Goal: Contribute content: Add original content to the website for others to see

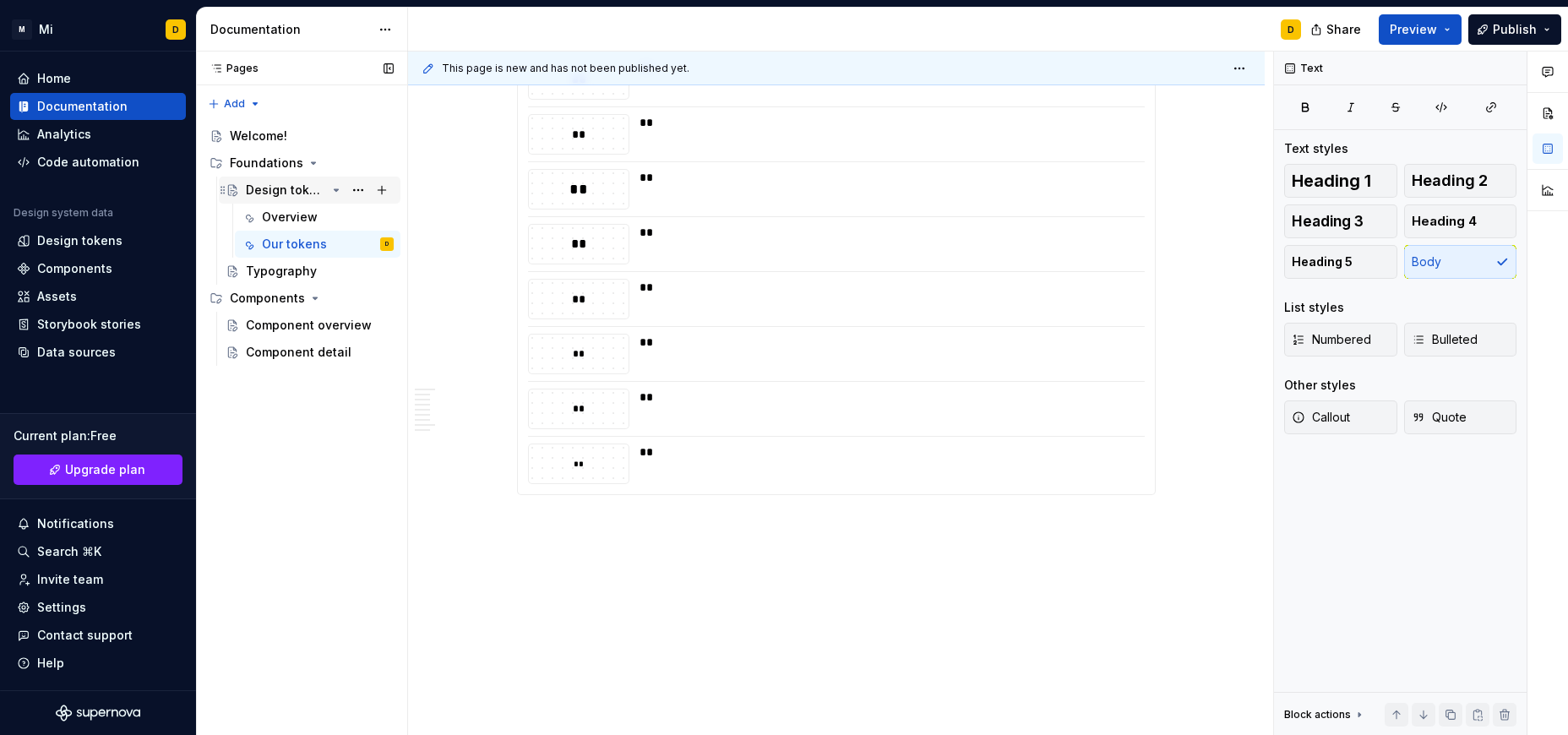
click at [336, 188] on icon "Page tree" at bounding box center [337, 190] width 14 height 14
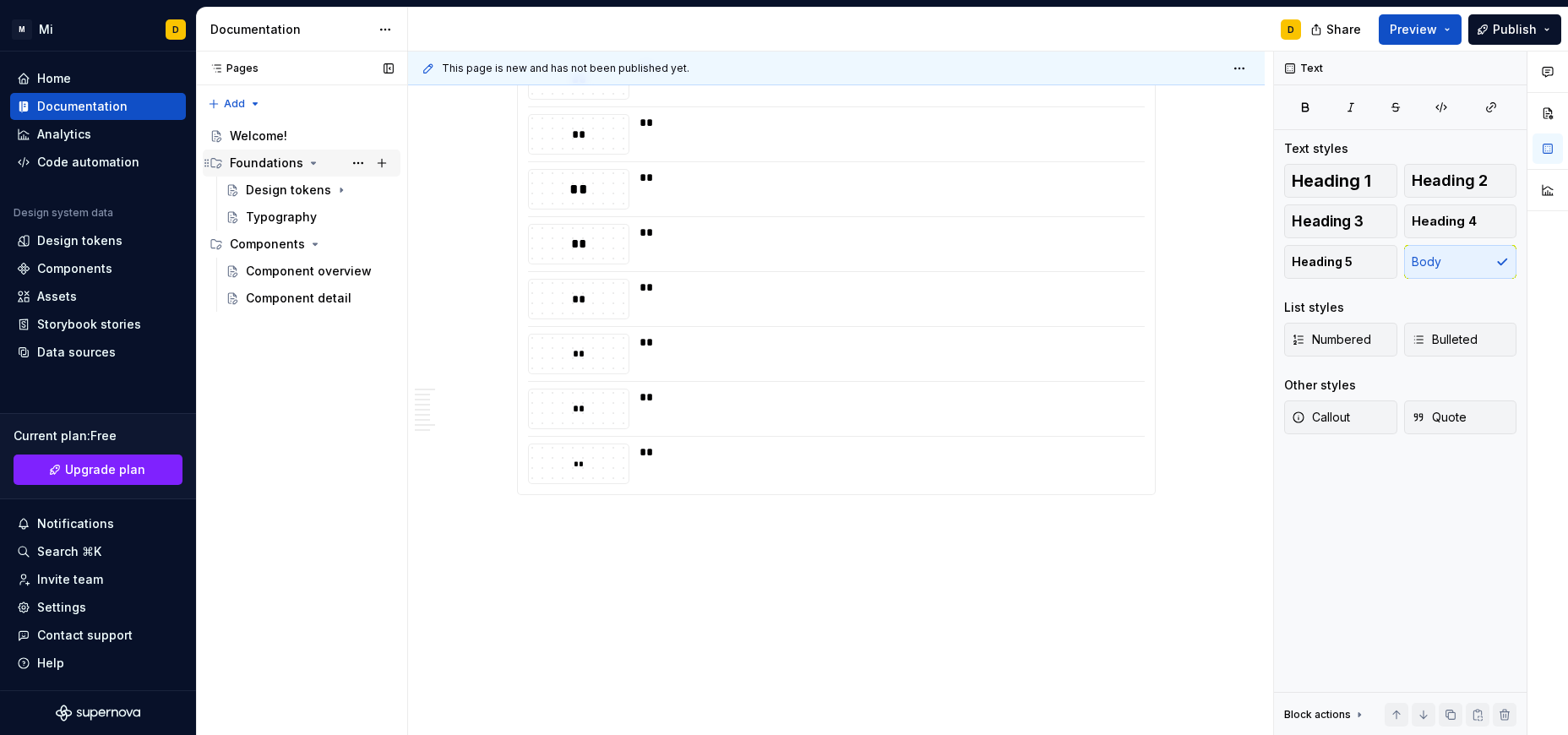
click at [266, 158] on div "Foundations" at bounding box center [267, 162] width 74 height 16
click at [381, 163] on button "Page tree" at bounding box center [381, 162] width 23 height 23
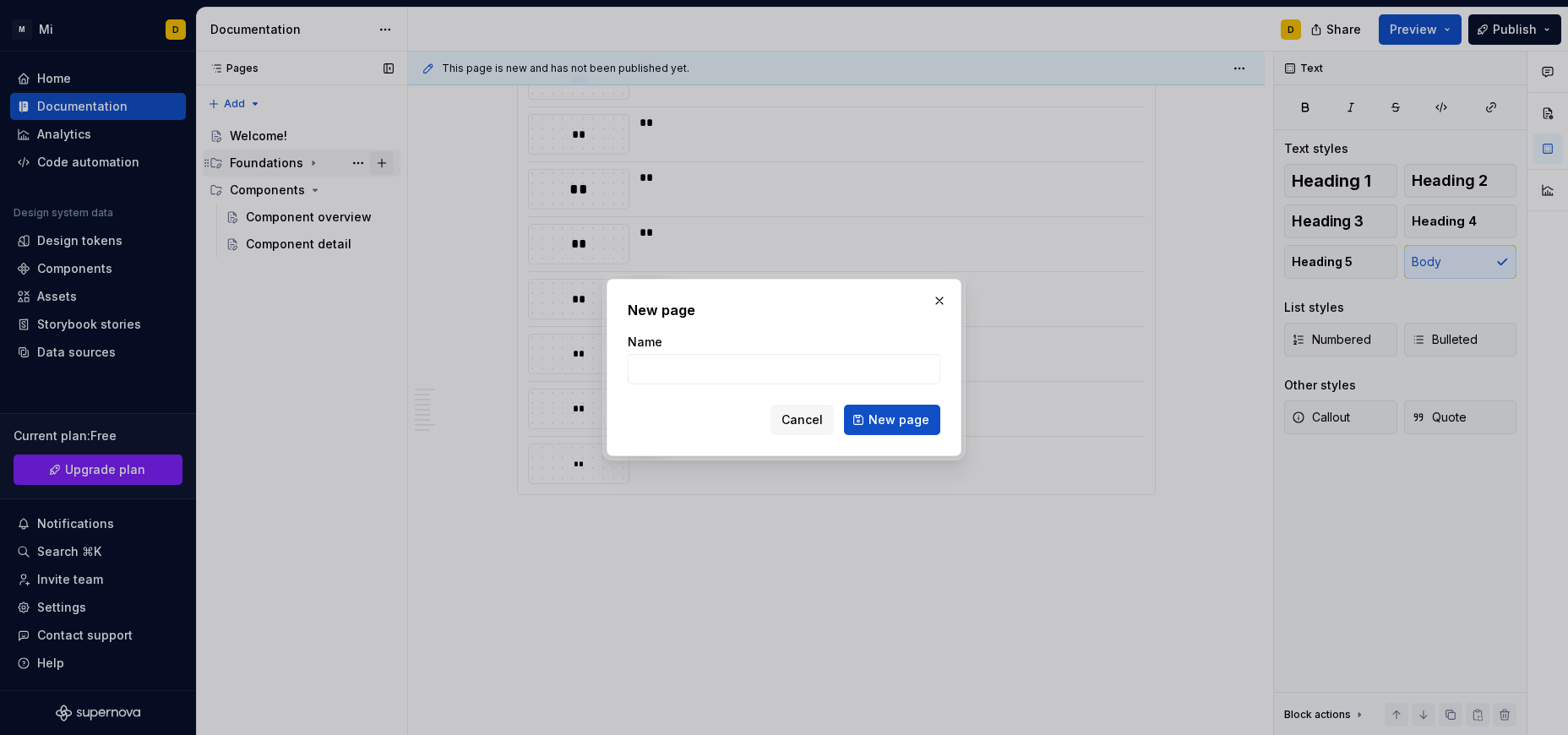
scroll to position [5771, 0]
type textarea "*"
type input "Color"
click at [922, 417] on span "New page" at bounding box center [899, 419] width 61 height 16
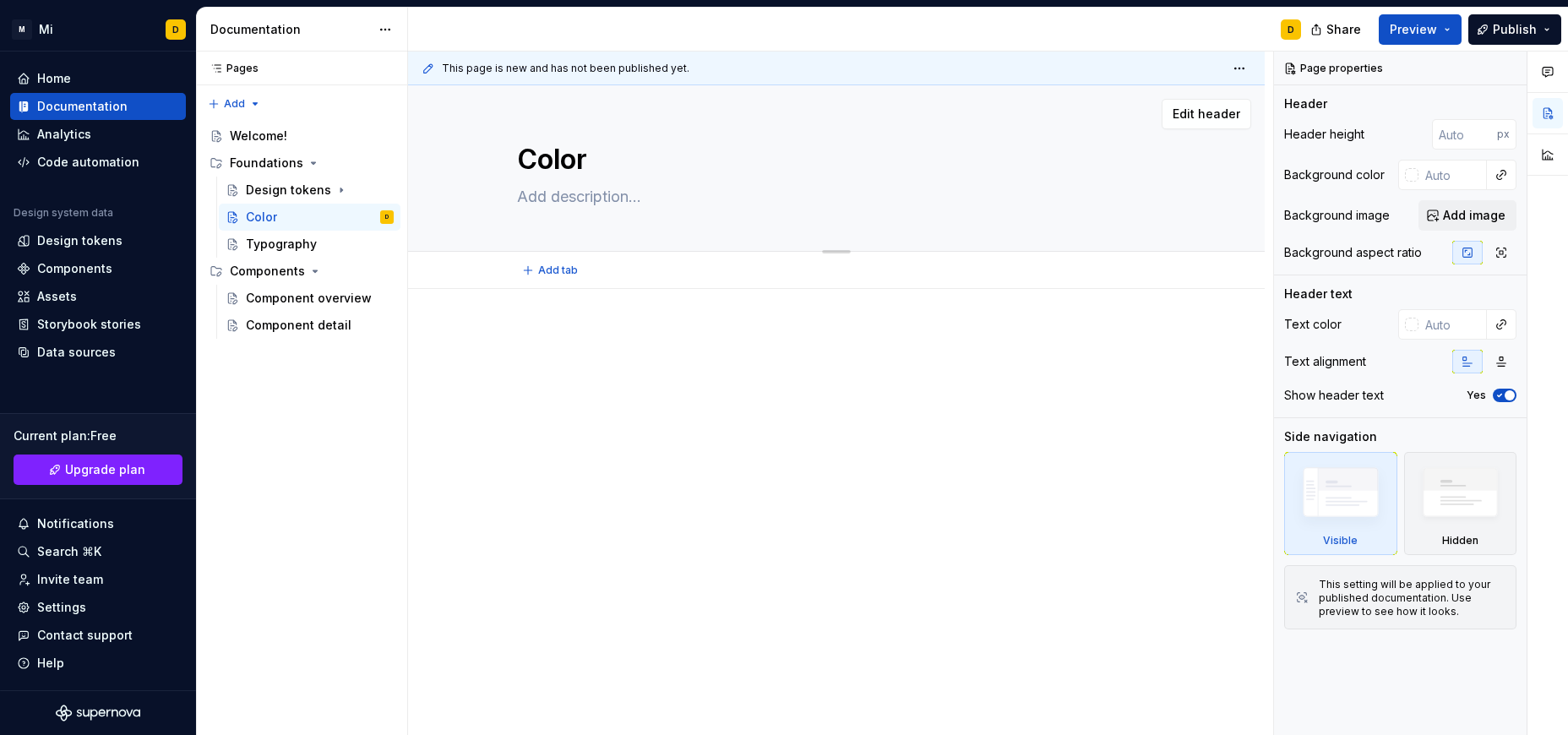
click at [557, 199] on textarea at bounding box center [833, 196] width 639 height 27
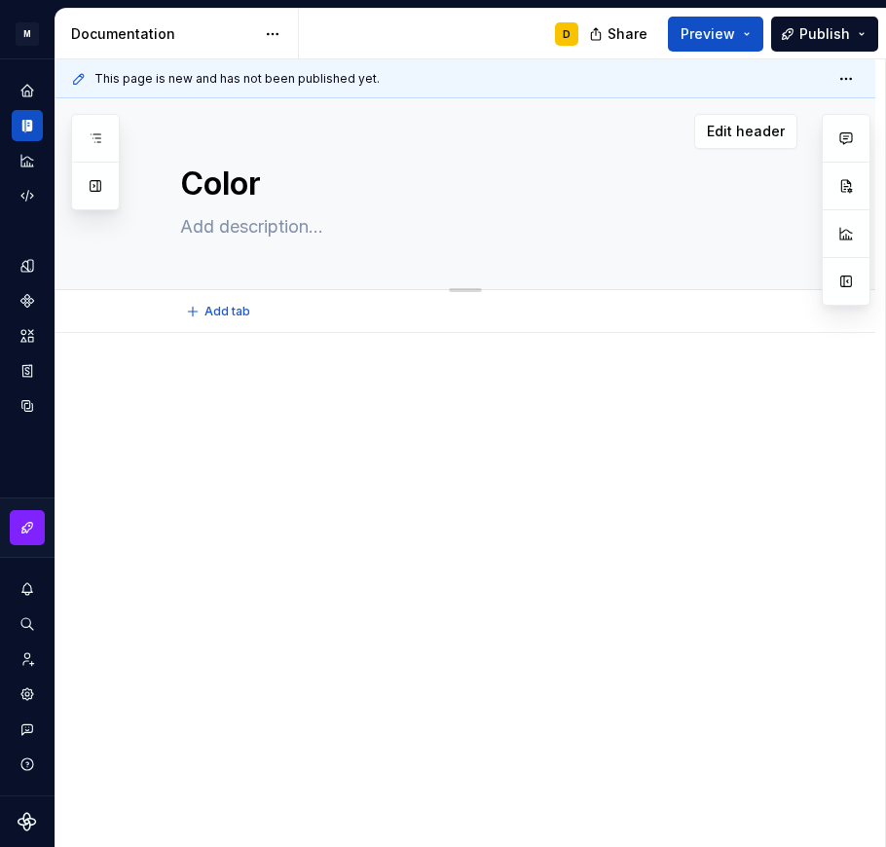
click at [298, 219] on textarea at bounding box center [484, 226] width 617 height 31
paste textarea "Our color system defines the personality of Mi Calendar, balancing clarity, acc…"
type textarea "*"
type textarea "Our color system defines the personality of Mi Calendar, balancing clarity, acc…"
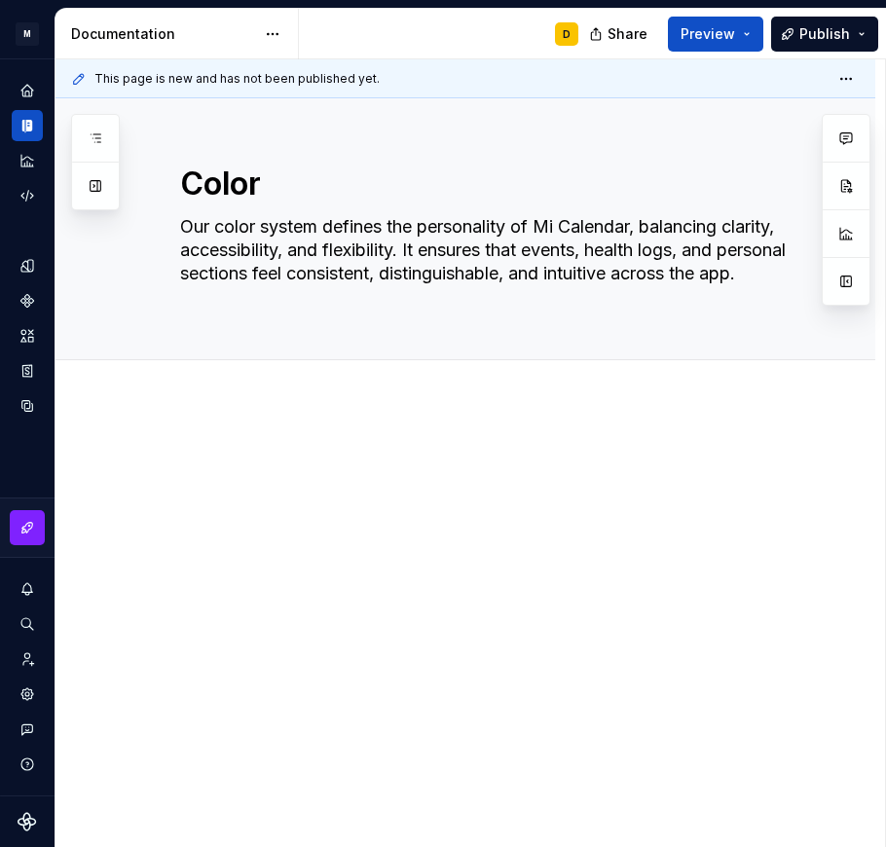
type textarea "*"
type textarea "Our color system defines the personality of Mi Calendar, balancing clarity, acc…"
click at [326, 466] on p at bounding box center [488, 461] width 617 height 23
click at [195, 378] on button "Add tab" at bounding box center [219, 381] width 79 height 27
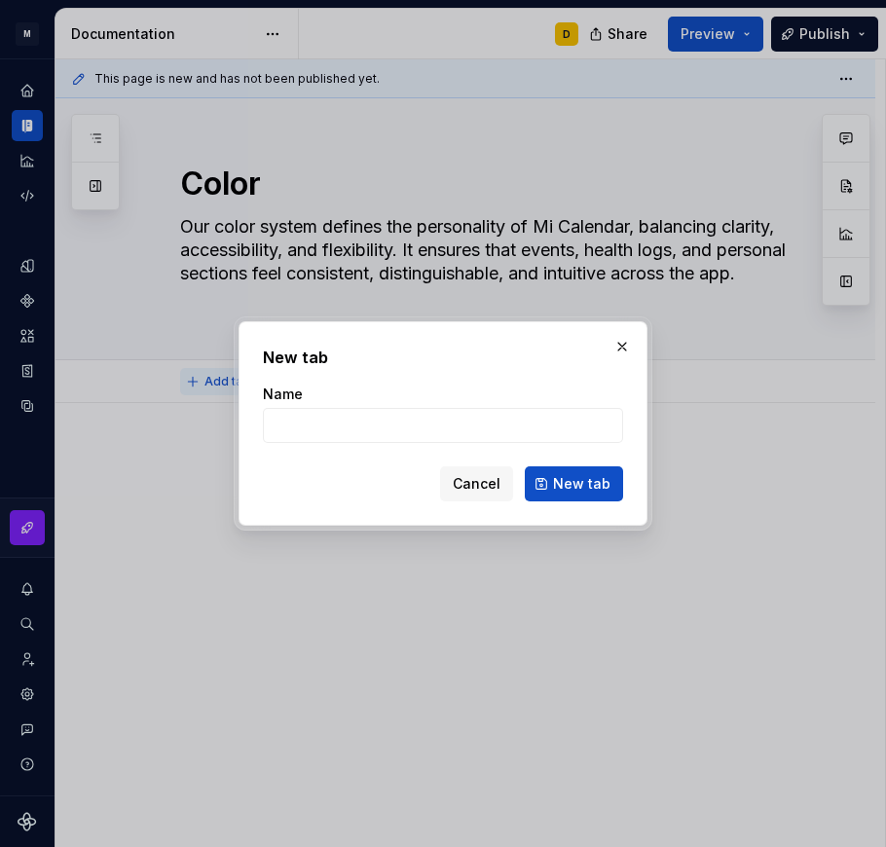
type textarea "*"
type input "Overview"
type textarea "*"
type input "Overview"
click at [393, 501] on div "New tab Name Overview Cancel New tab" at bounding box center [442, 423] width 409 height 204
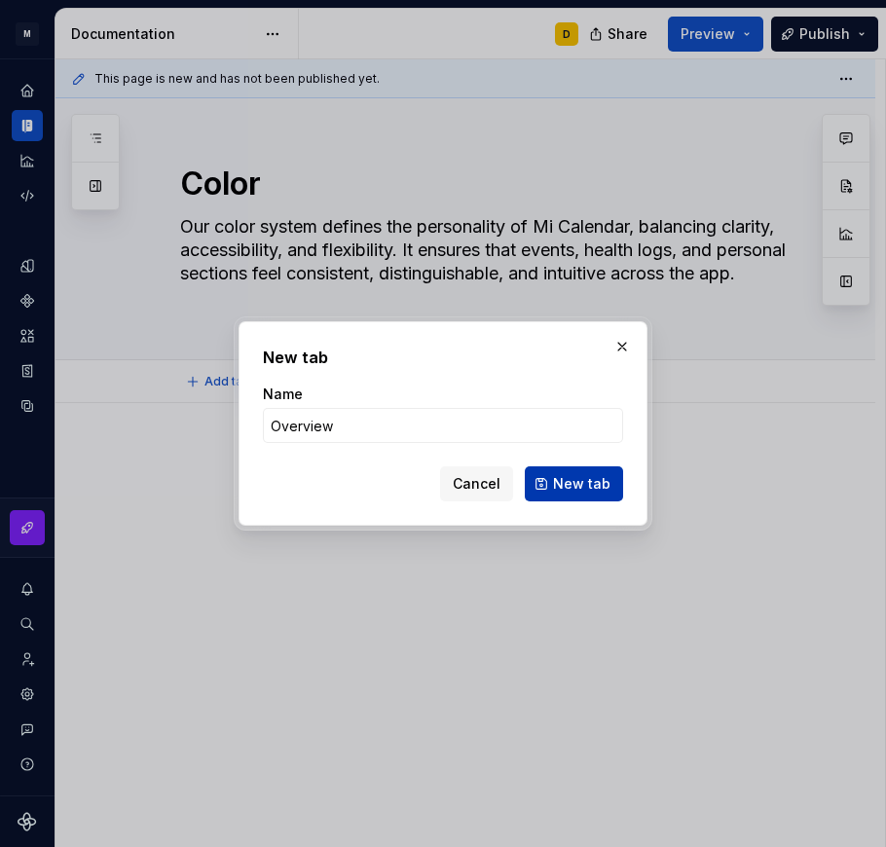
click at [560, 489] on span "New tab" at bounding box center [581, 483] width 57 height 19
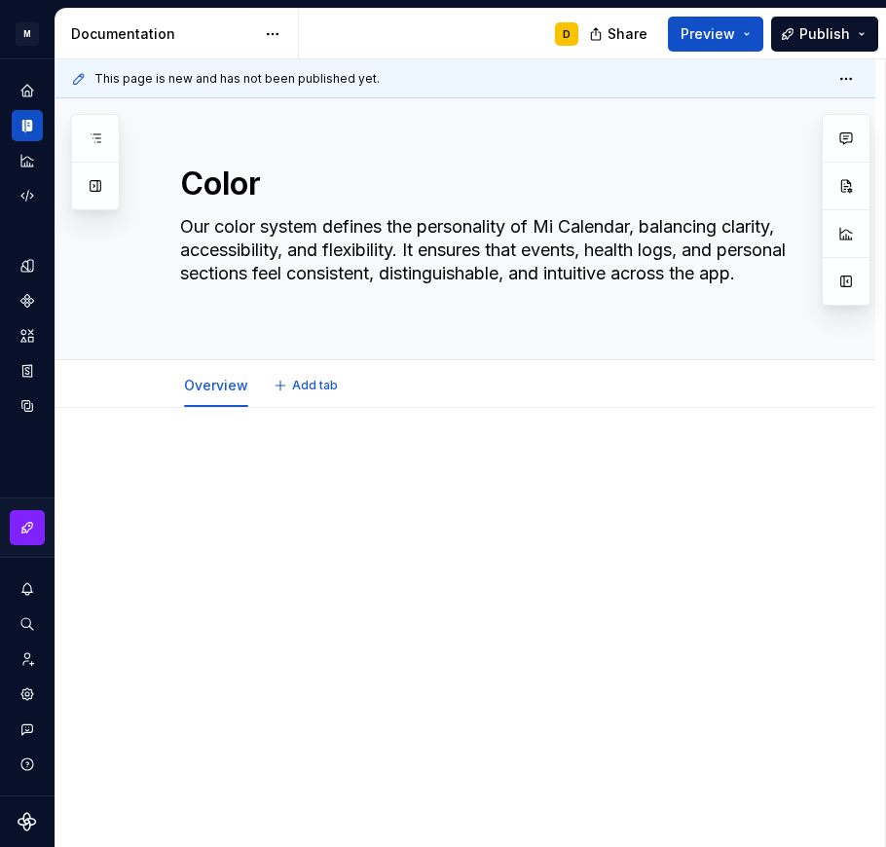
click at [343, 479] on div at bounding box center [488, 491] width 617 height 74
click at [223, 483] on div at bounding box center [488, 491] width 617 height 74
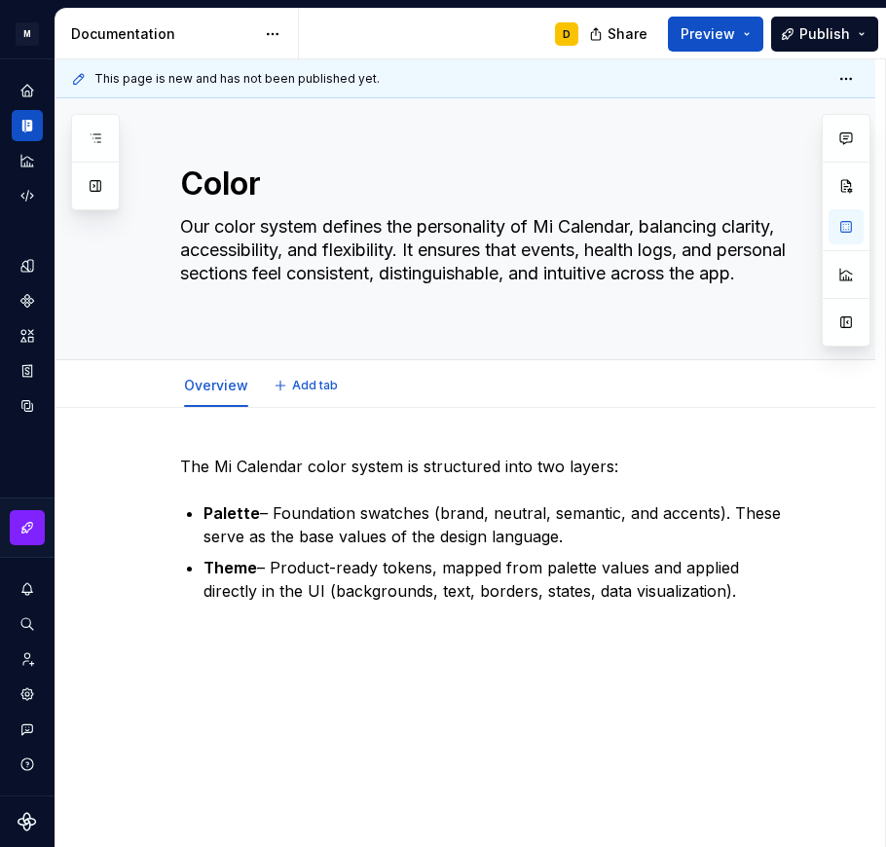
type textarea "*"
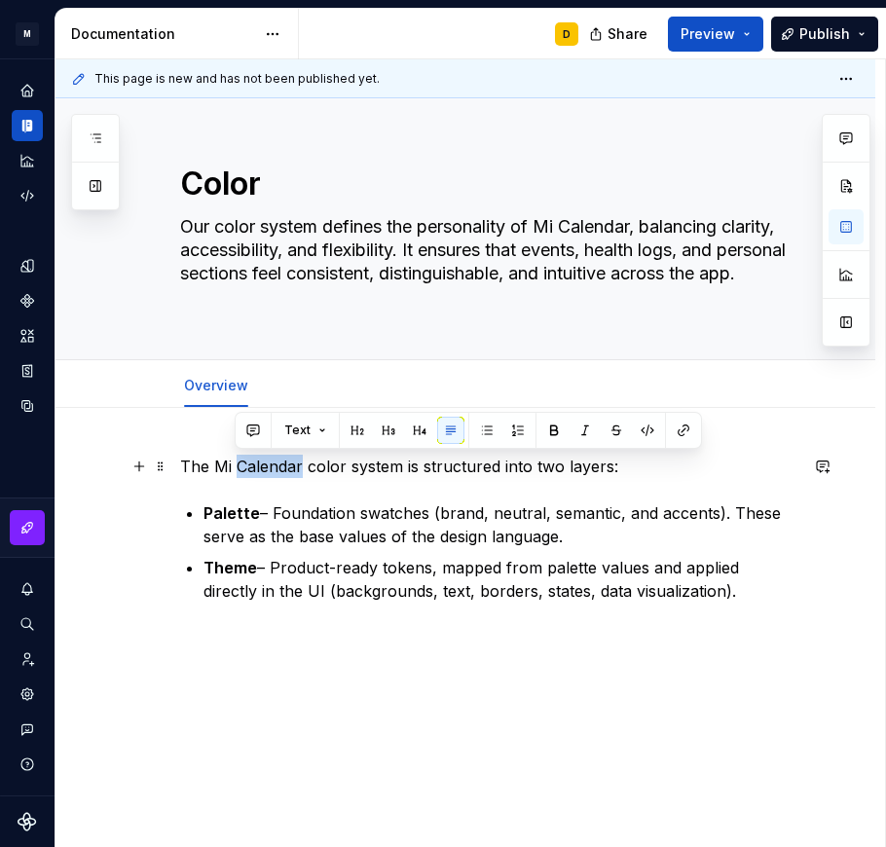
drag, startPoint x: 302, startPoint y: 467, endPoint x: 238, endPoint y: 467, distance: 63.3
click at [238, 467] on p "The Mi Calendar color system is structured into two layers:" at bounding box center [488, 465] width 617 height 23
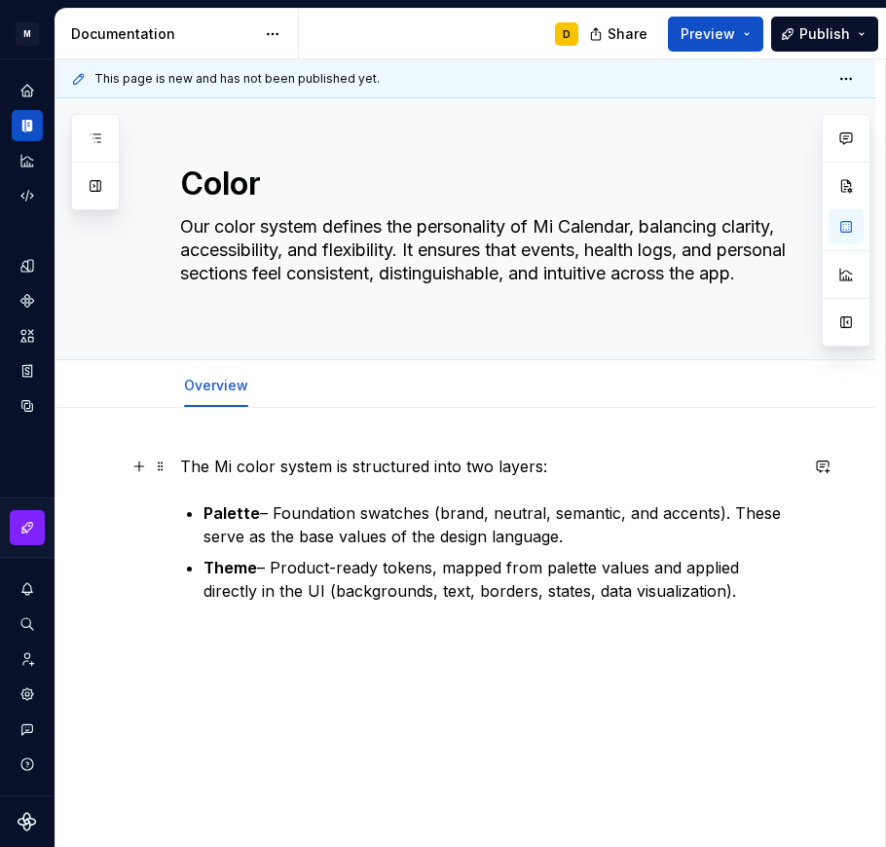
click at [558, 465] on p "The Mi color system is structured into two layers:" at bounding box center [488, 465] width 617 height 23
click at [183, 649] on div "The Mi color system is structured into two layers: Palette – Foundation swatche…" at bounding box center [464, 644] width 819 height 472
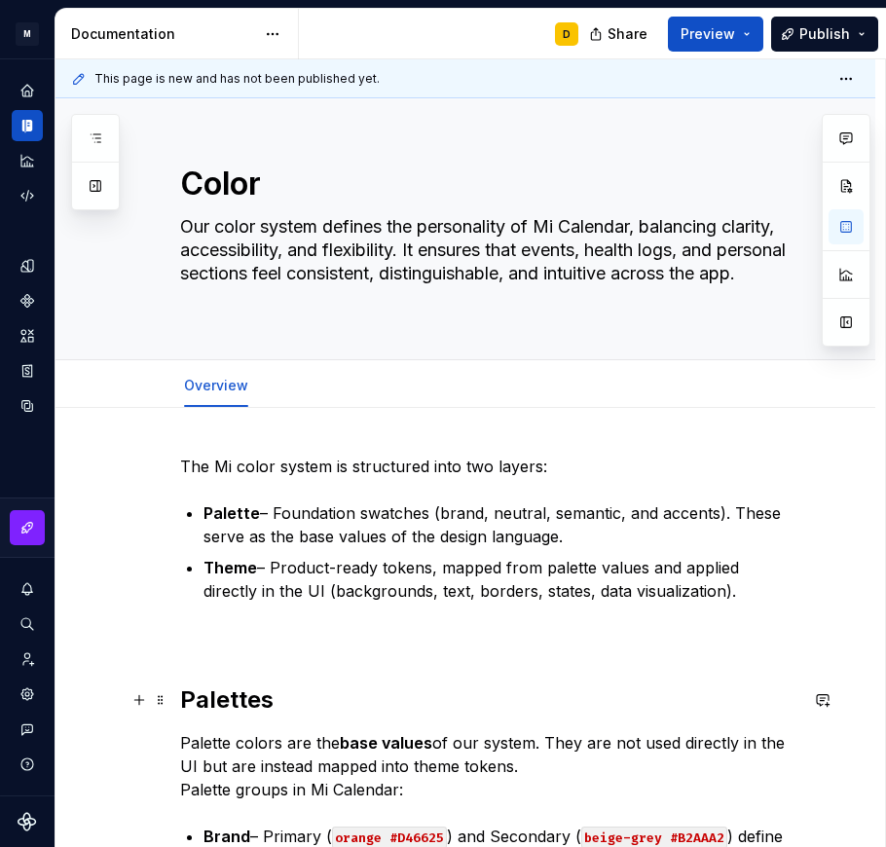
click at [241, 698] on strong "Palettes" at bounding box center [226, 699] width 93 height 28
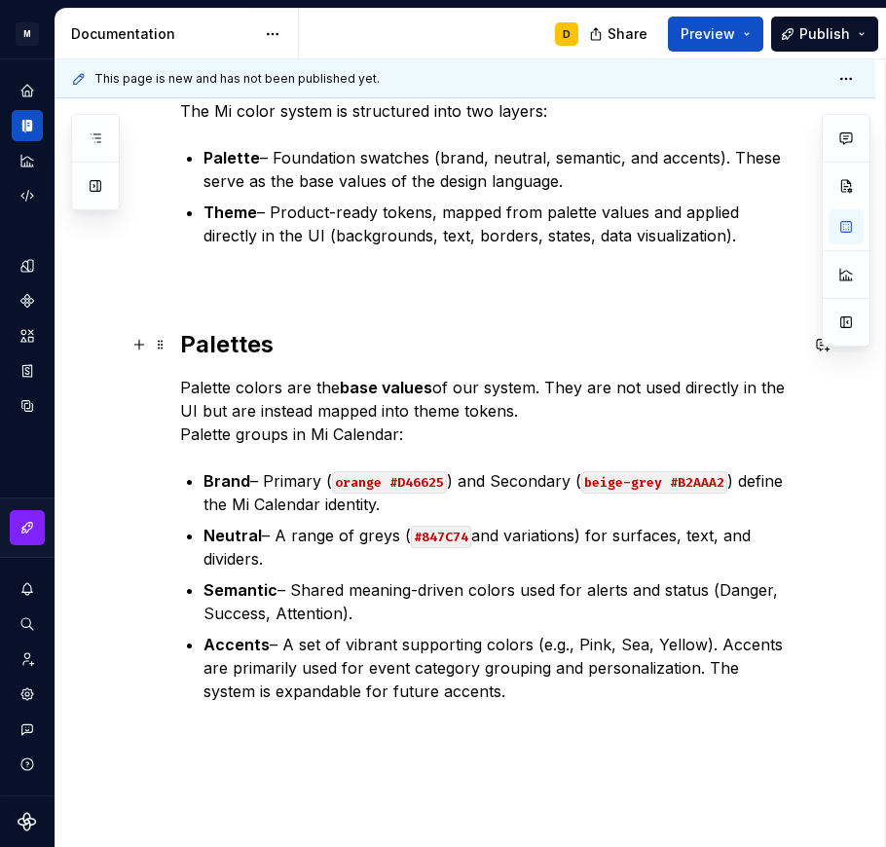
click at [247, 344] on strong "Palettes" at bounding box center [226, 344] width 93 height 28
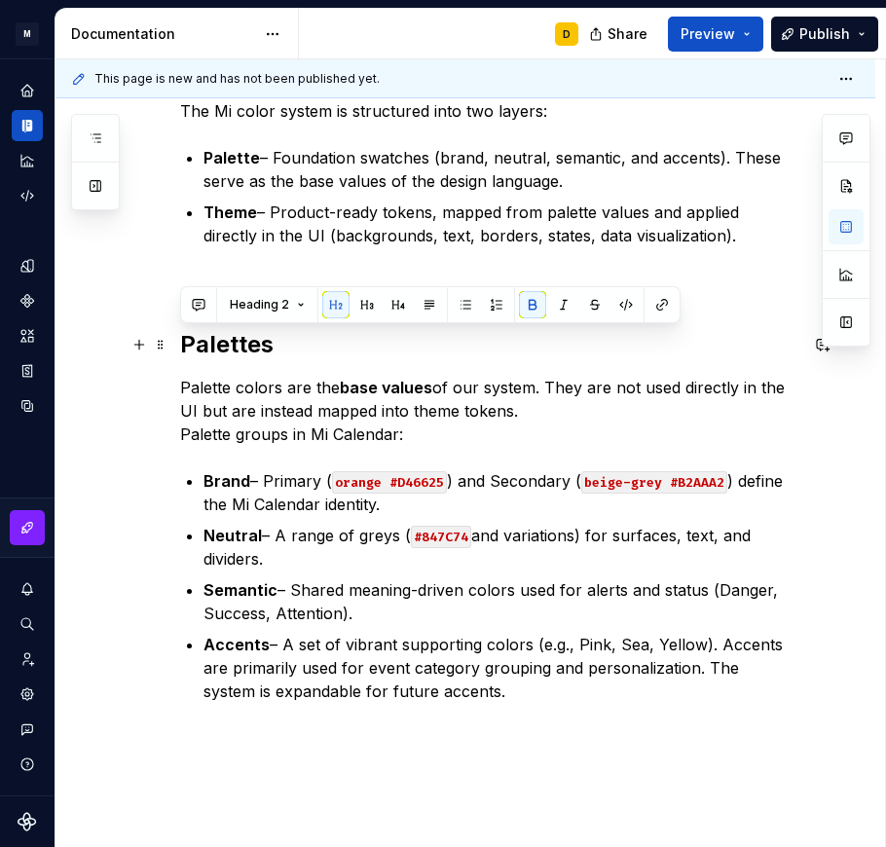
click at [247, 344] on strong "Palettes" at bounding box center [226, 344] width 93 height 28
click at [358, 347] on h2 "Palettes" at bounding box center [488, 344] width 617 height 31
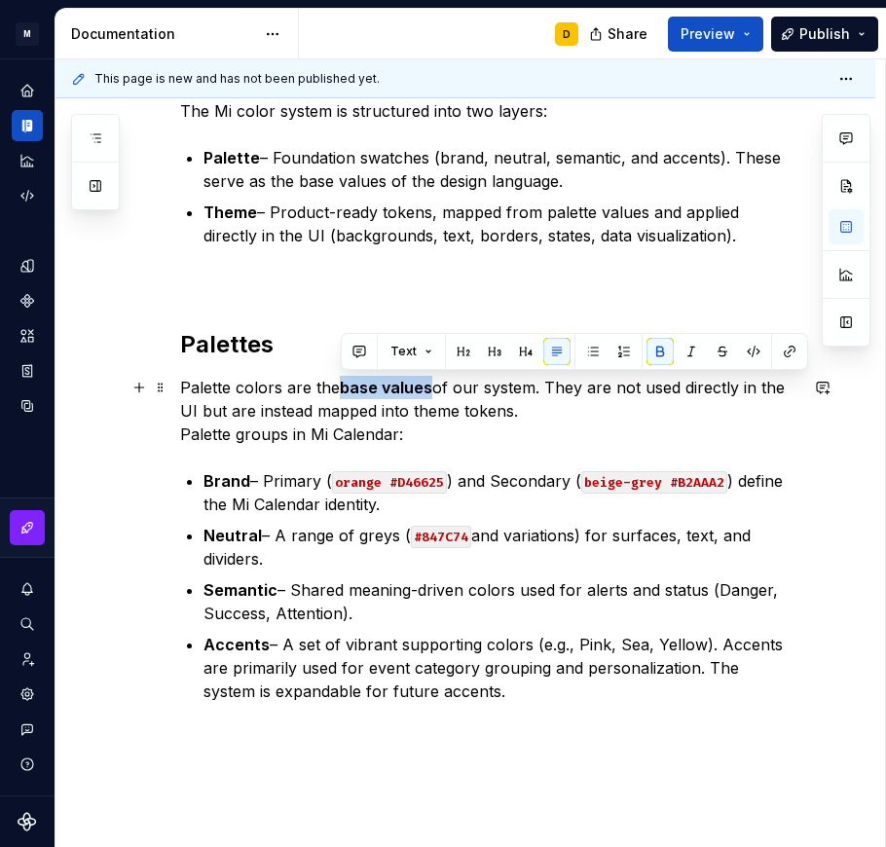
drag, startPoint x: 431, startPoint y: 385, endPoint x: 342, endPoint y: 383, distance: 89.6
click at [342, 383] on p "Palette colors are the base values of our system. They are not used directly in…" at bounding box center [488, 411] width 617 height 70
click at [659, 350] on button "button" at bounding box center [659, 351] width 27 height 27
click at [614, 412] on p "Palette colors are the base values of our system. They are not used directly in…" at bounding box center [488, 411] width 617 height 70
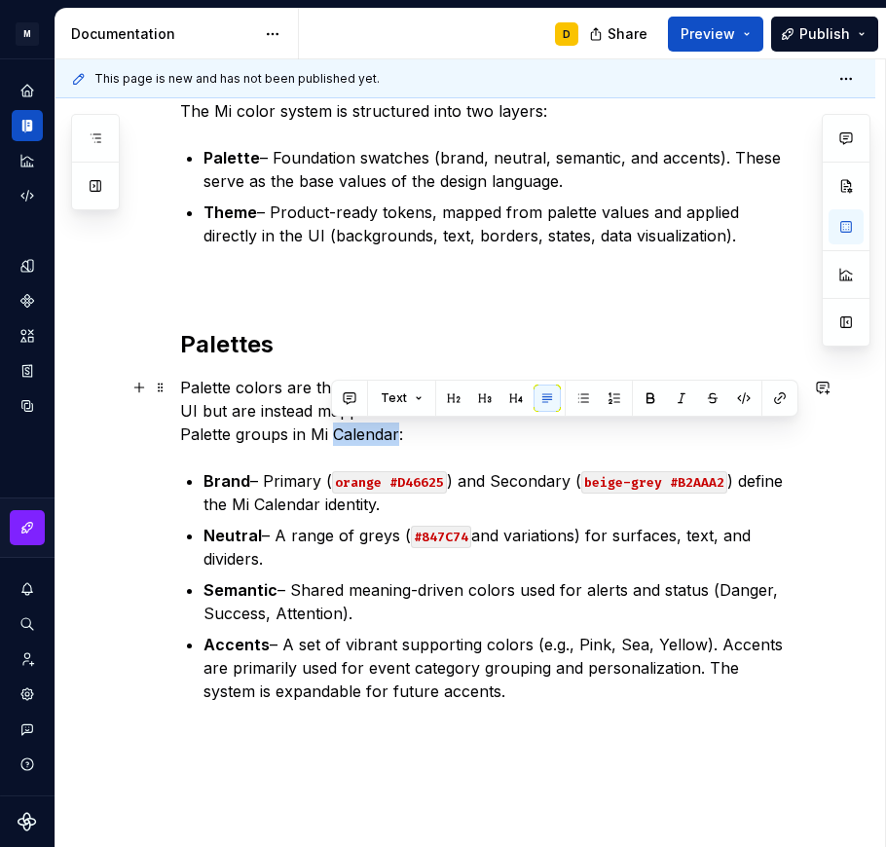
drag, startPoint x: 396, startPoint y: 436, endPoint x: 333, endPoint y: 436, distance: 63.3
click at [333, 436] on p "Palette colors are the base values of our system. They are not used directly in…" at bounding box center [488, 411] width 617 height 70
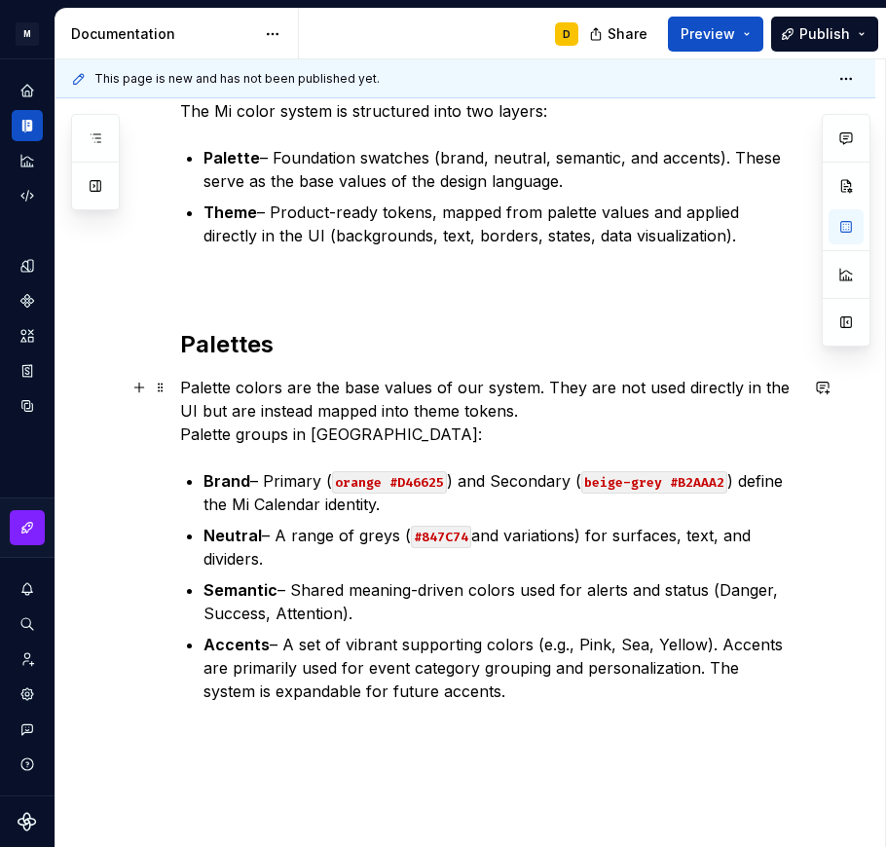
click at [364, 436] on p "Palette colors are the base values of our system. They are not used directly in…" at bounding box center [488, 411] width 617 height 70
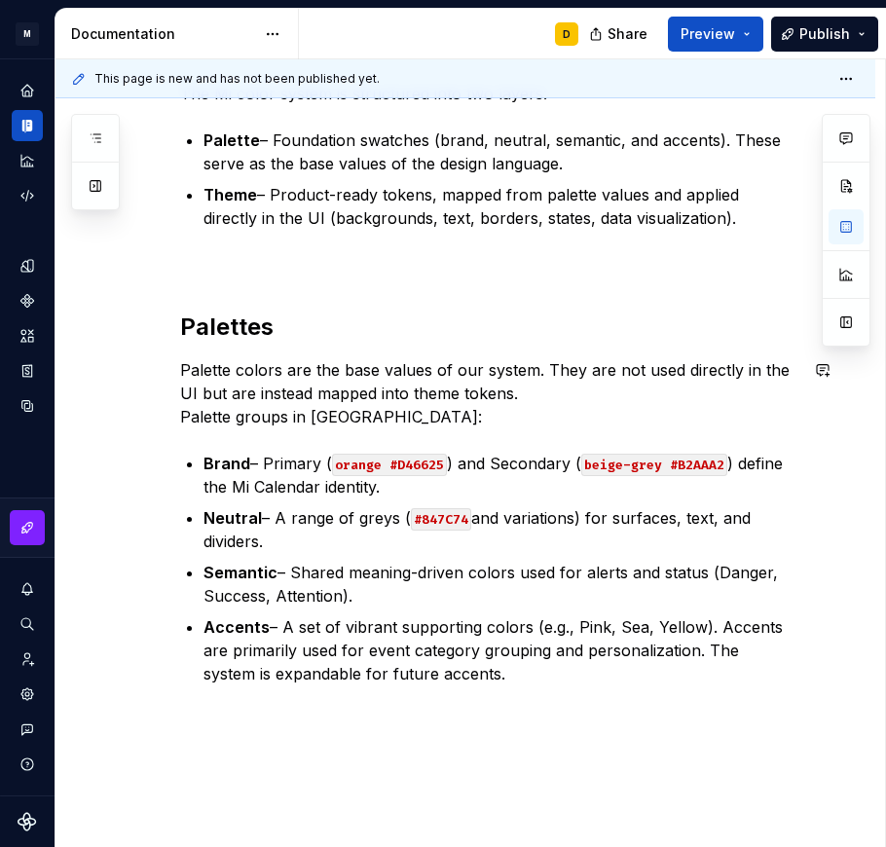
scroll to position [376, 0]
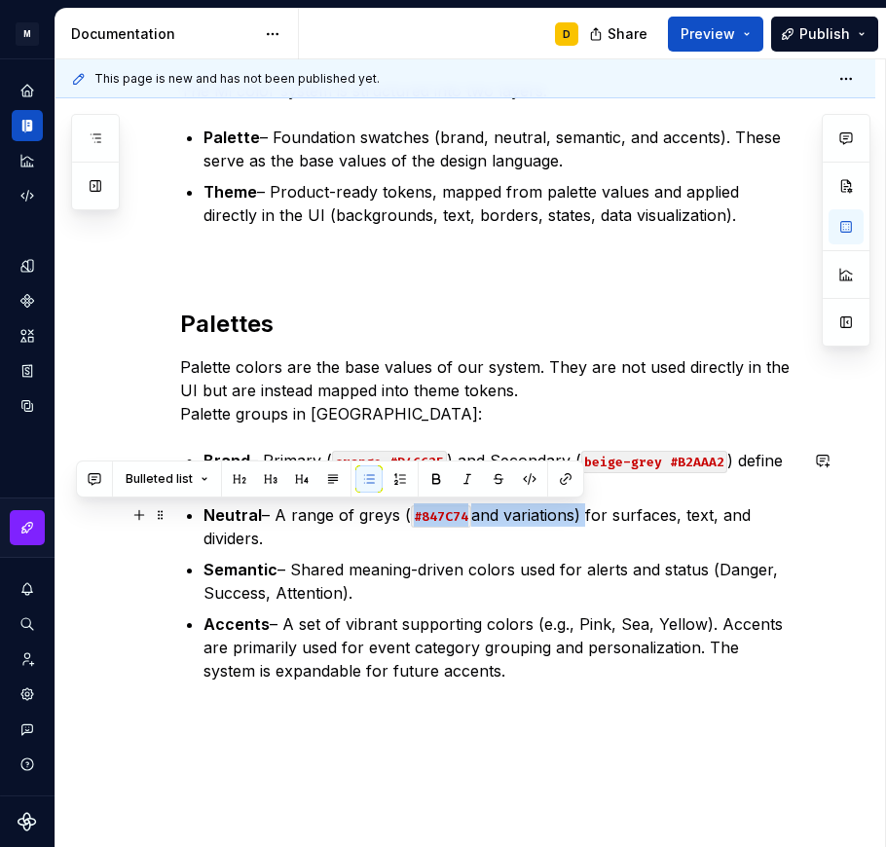
drag, startPoint x: 579, startPoint y: 513, endPoint x: 401, endPoint y: 513, distance: 178.1
click at [401, 513] on p "Neutral – A range of greys ( #847C74 and variations) for surfaces, text, and di…" at bounding box center [500, 526] width 594 height 47
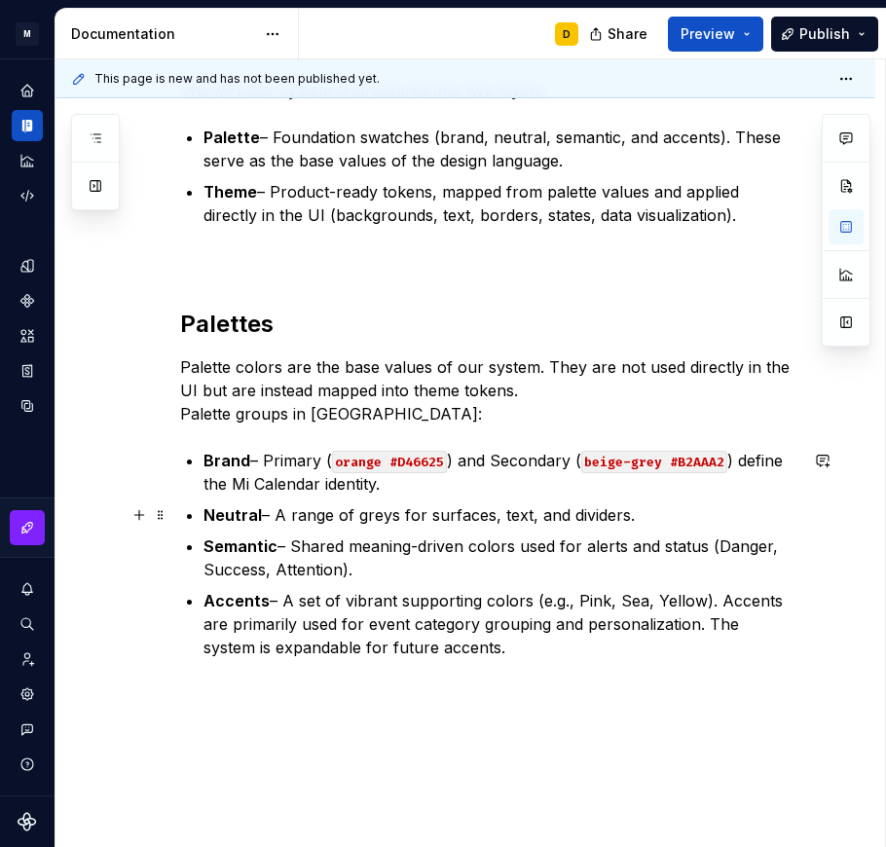
click at [639, 513] on p "Neutral – A range of greys for surfaces, text, and dividers." at bounding box center [500, 514] width 594 height 23
click at [497, 654] on p "Accents – A set of vibrant supporting colors (e.g., Pink, Sea, Yellow). Accents…" at bounding box center [500, 624] width 594 height 70
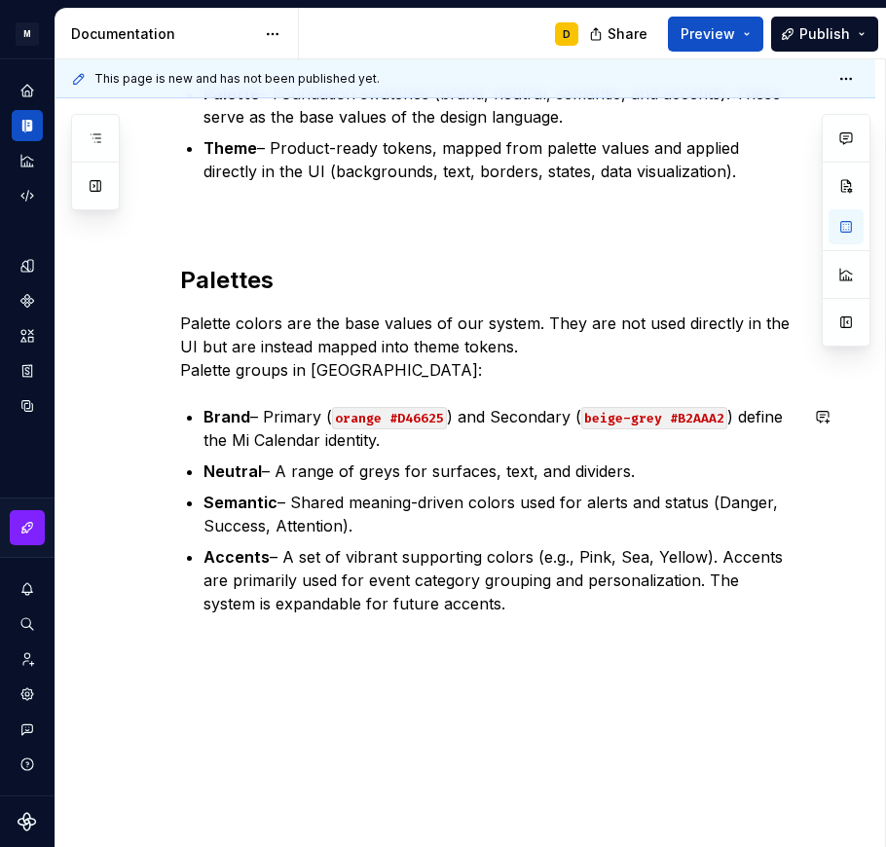
scroll to position [422, 0]
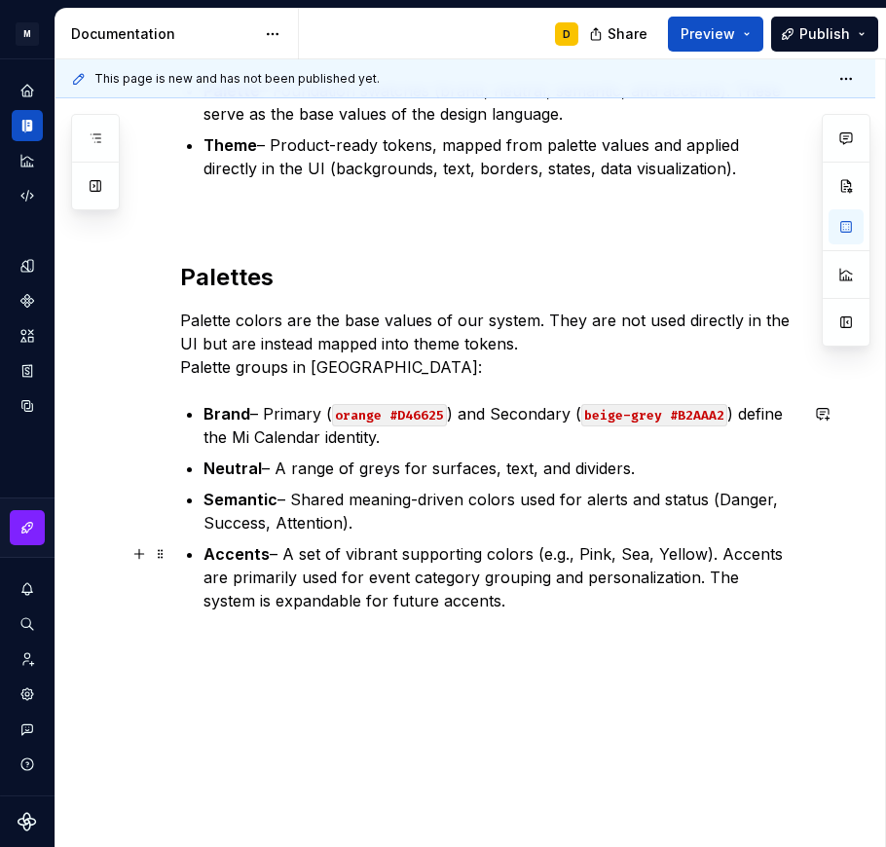
click at [448, 607] on p "Accents – A set of vibrant supporting colors (e.g., Pink, Sea, Yellow). Accents…" at bounding box center [500, 577] width 594 height 70
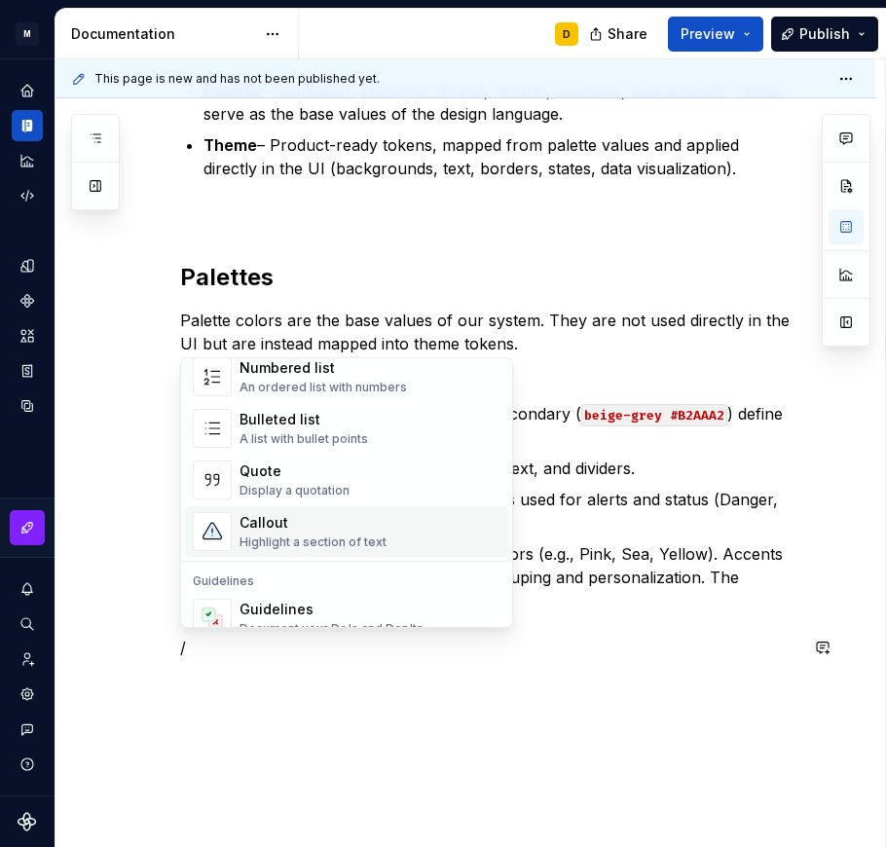
scroll to position [347, 0]
click at [334, 532] on div "Callout Highlight a section of text" at bounding box center [312, 531] width 147 height 37
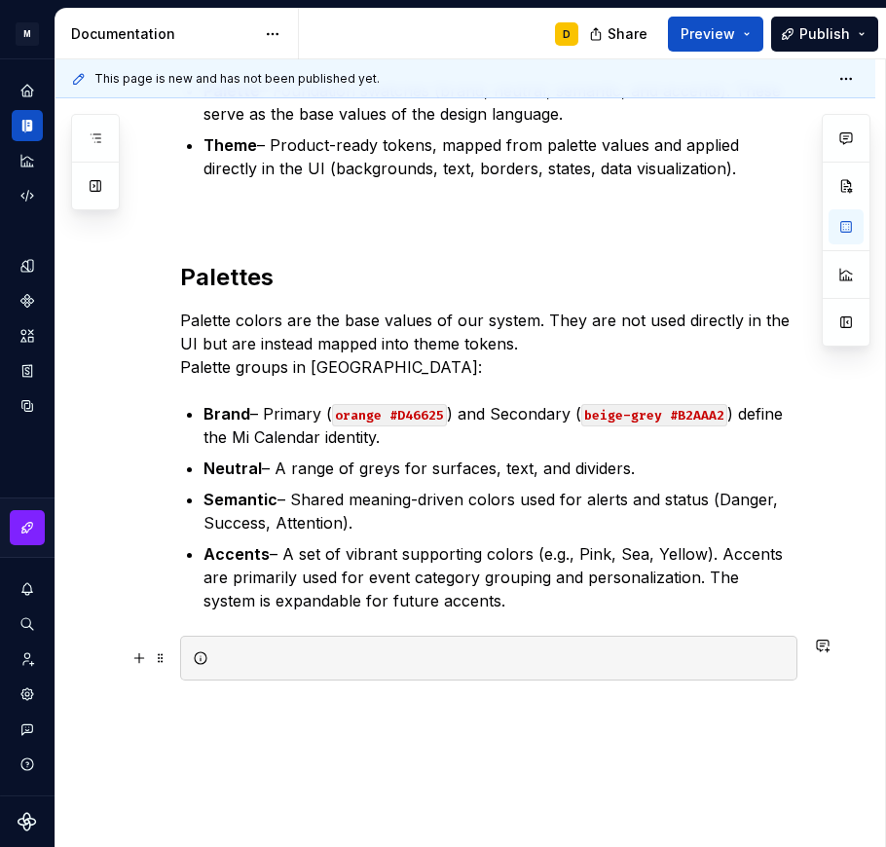
click at [263, 658] on div at bounding box center [500, 657] width 568 height 19
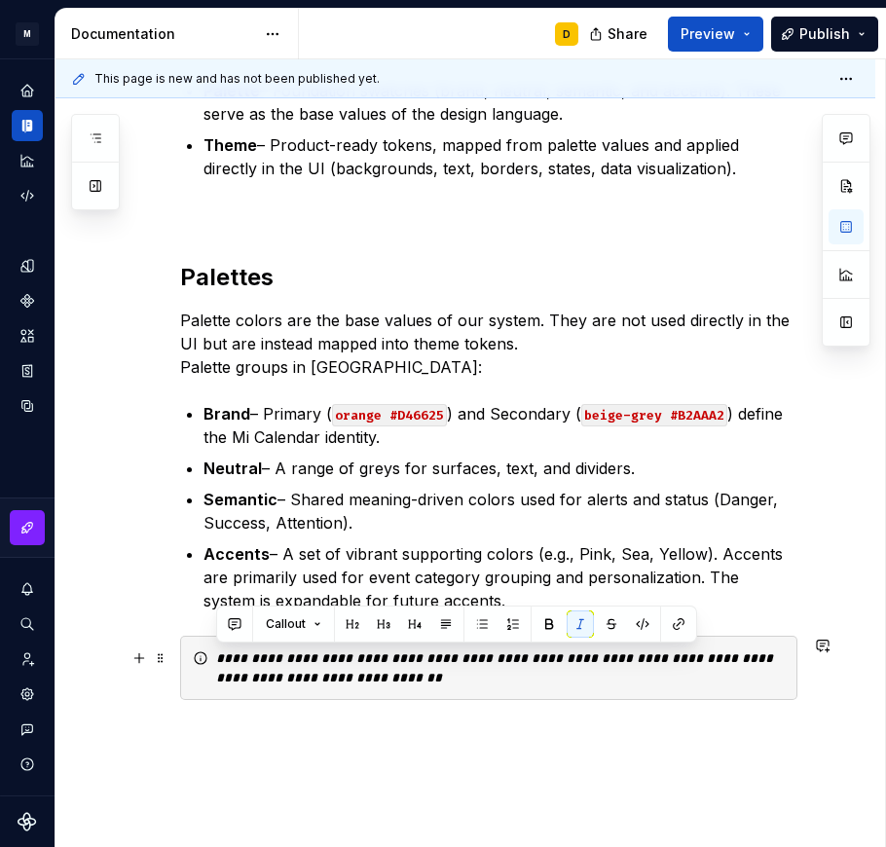
drag, startPoint x: 393, startPoint y: 672, endPoint x: 214, endPoint y: 660, distance: 179.5
click at [214, 660] on div "**********" at bounding box center [488, 667] width 617 height 64
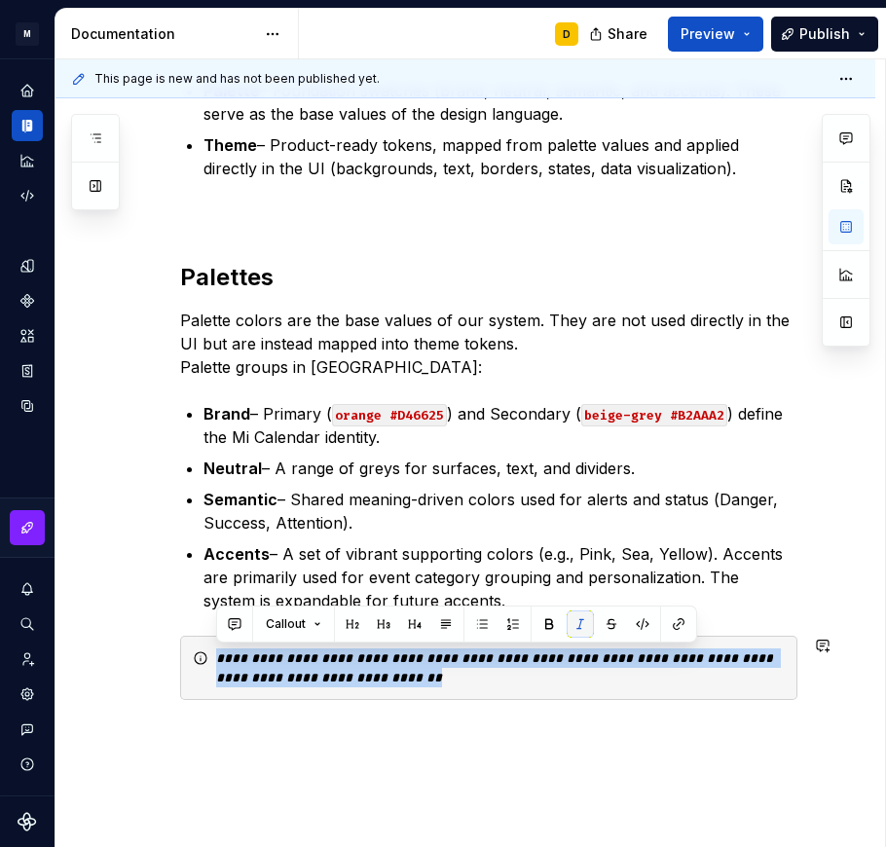
click at [582, 625] on button "button" at bounding box center [579, 623] width 27 height 27
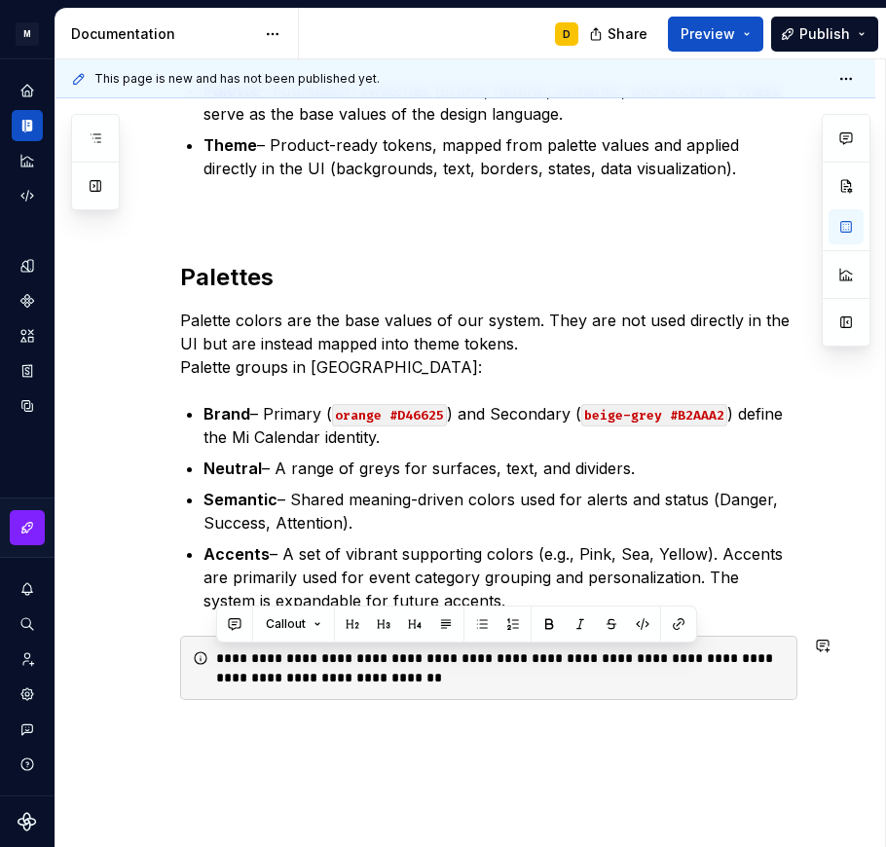
click at [492, 722] on div "The Mi color system is structured into two layers: Palette – Foundation swatche…" at bounding box center [488, 377] width 617 height 691
click at [477, 508] on p "Semantic – Shared meaning-driven colors used for alerts and status (Danger, Suc…" at bounding box center [500, 511] width 594 height 47
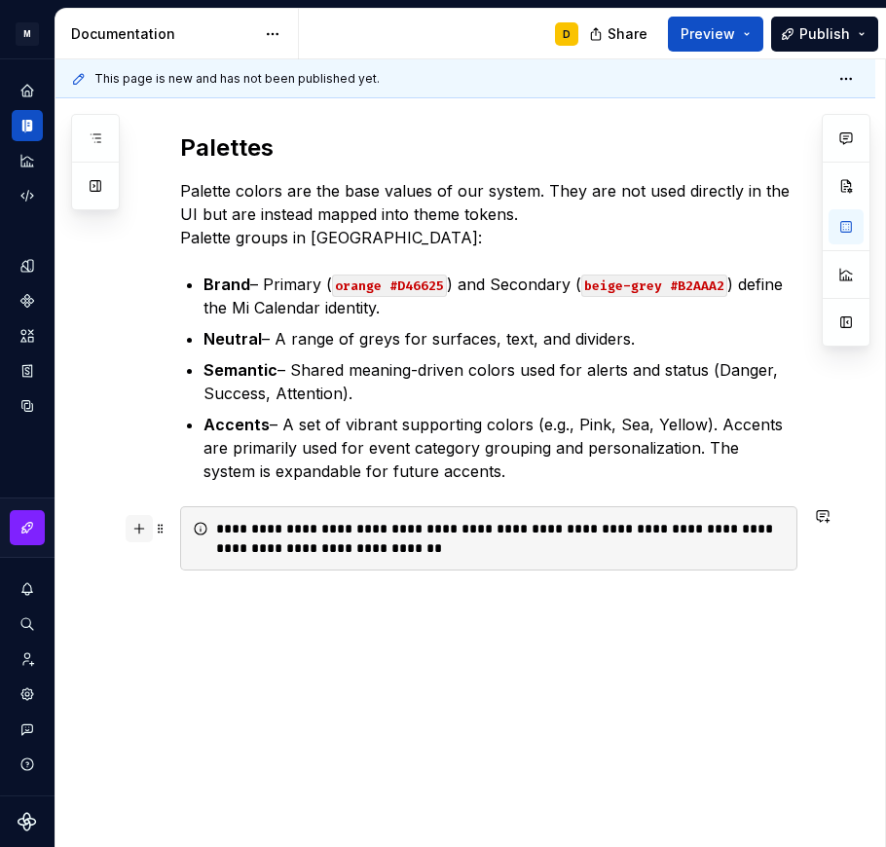
click at [137, 529] on button "button" at bounding box center [139, 528] width 27 height 27
click at [243, 606] on p at bounding box center [488, 605] width 617 height 23
click at [203, 634] on p at bounding box center [488, 640] width 617 height 23
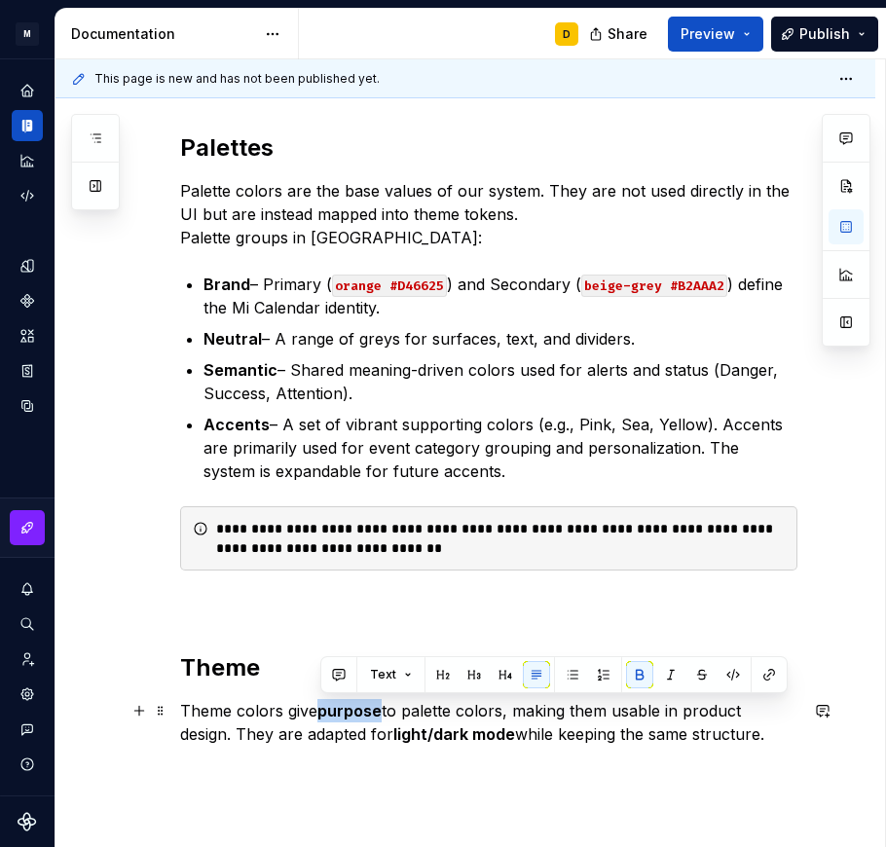
drag, startPoint x: 381, startPoint y: 711, endPoint x: 324, endPoint y: 710, distance: 56.5
click at [324, 710] on strong "purpose" at bounding box center [349, 710] width 64 height 19
click at [634, 676] on button "button" at bounding box center [639, 674] width 27 height 27
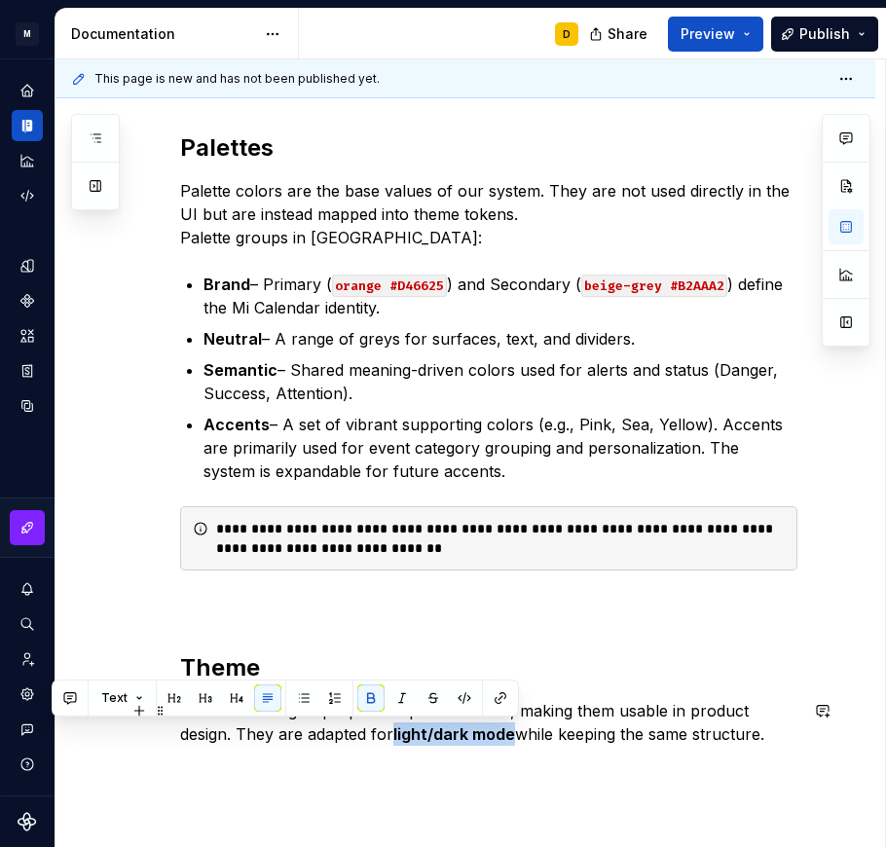
drag, startPoint x: 514, startPoint y: 738, endPoint x: 398, endPoint y: 738, distance: 115.8
click at [398, 738] on strong "light/dark mode" at bounding box center [454, 733] width 122 height 19
click at [367, 703] on button "button" at bounding box center [370, 697] width 27 height 27
click at [769, 736] on p "Theme colors give purpose to palette colors, making them usable in product desi…" at bounding box center [488, 722] width 617 height 47
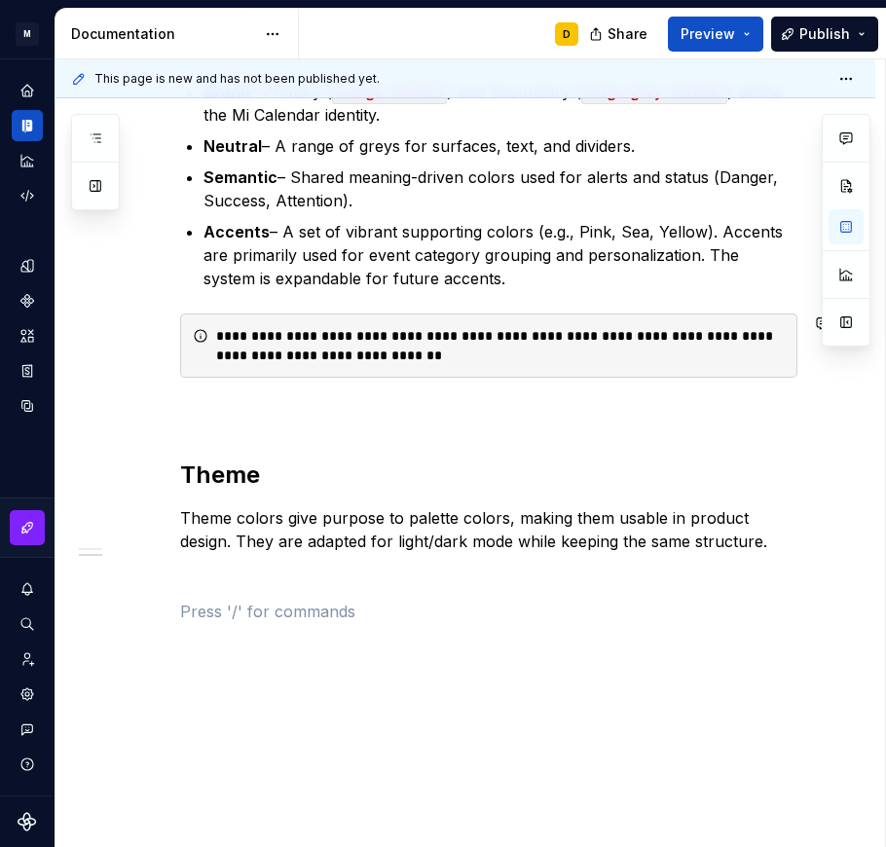
scroll to position [746, 0]
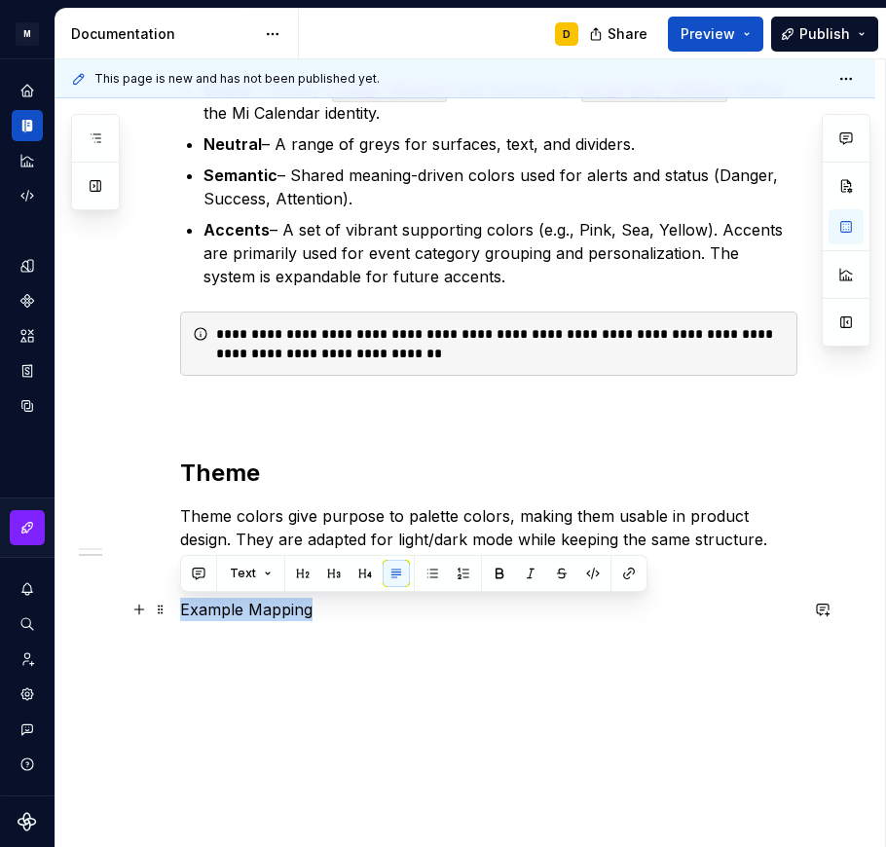
drag, startPoint x: 328, startPoint y: 608, endPoint x: 179, endPoint y: 610, distance: 148.9
click at [179, 610] on div "The Mi color system is structured into two layers: Palette – Foundation swatche…" at bounding box center [464, 279] width 819 height 1237
click at [303, 571] on button "button" at bounding box center [302, 573] width 27 height 27
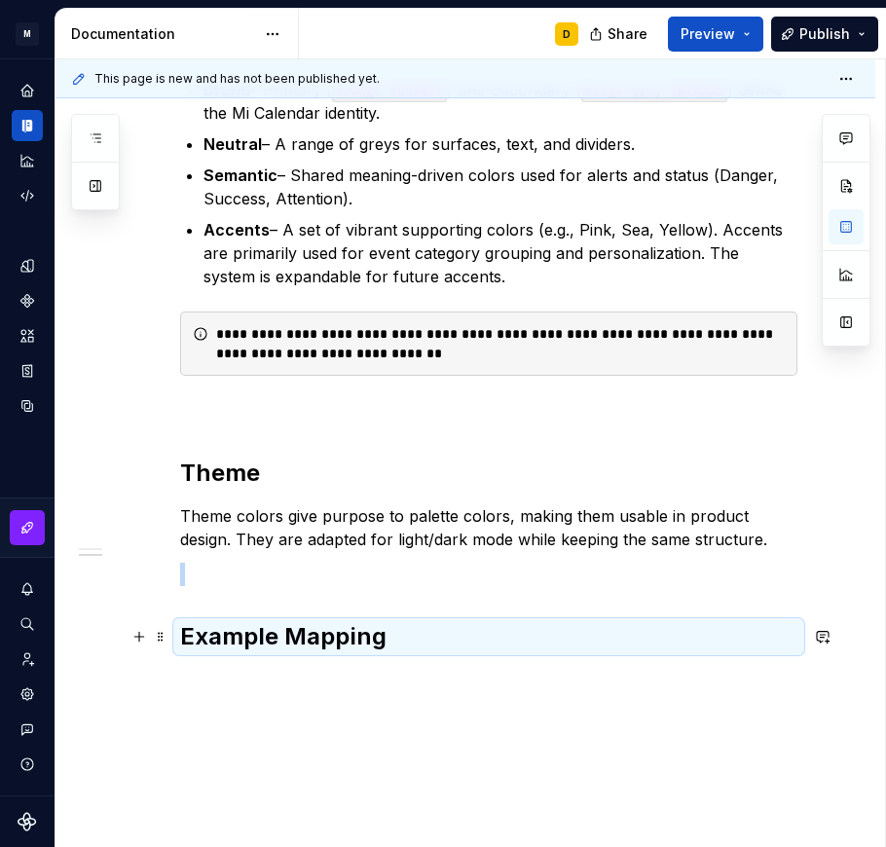
click at [417, 635] on h2 "Example Mapping" at bounding box center [488, 636] width 617 height 31
click at [381, 640] on h2 "Example Mapping" at bounding box center [488, 636] width 617 height 31
click at [379, 636] on h2 "Example Mapping" at bounding box center [488, 636] width 617 height 31
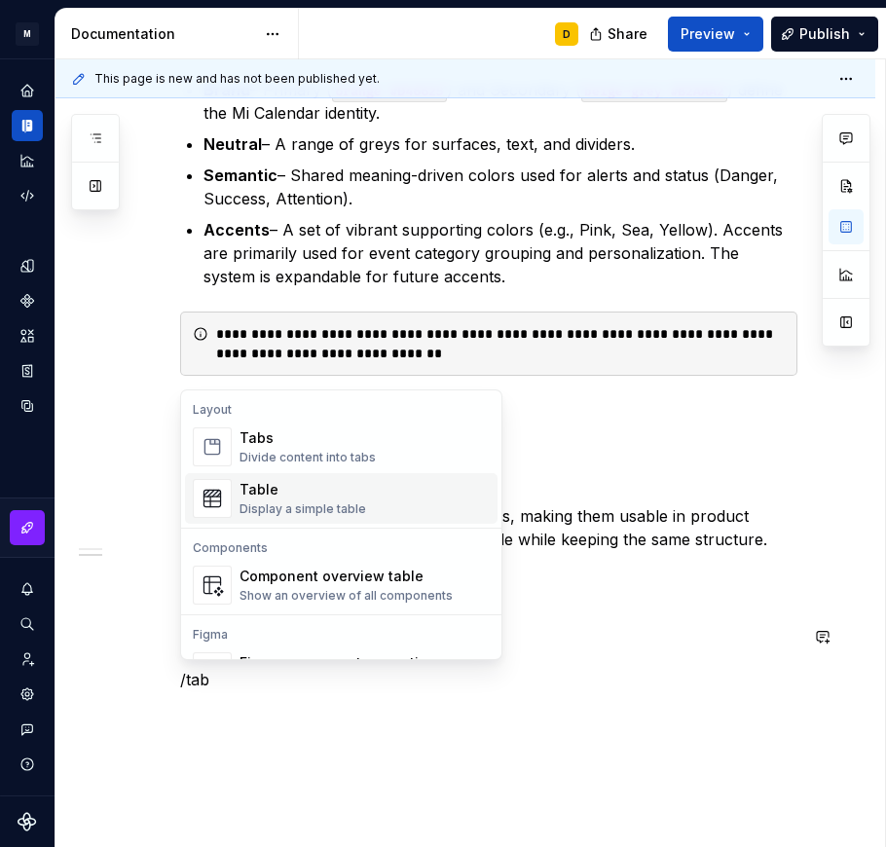
click at [351, 493] on div "Table" at bounding box center [302, 489] width 127 height 19
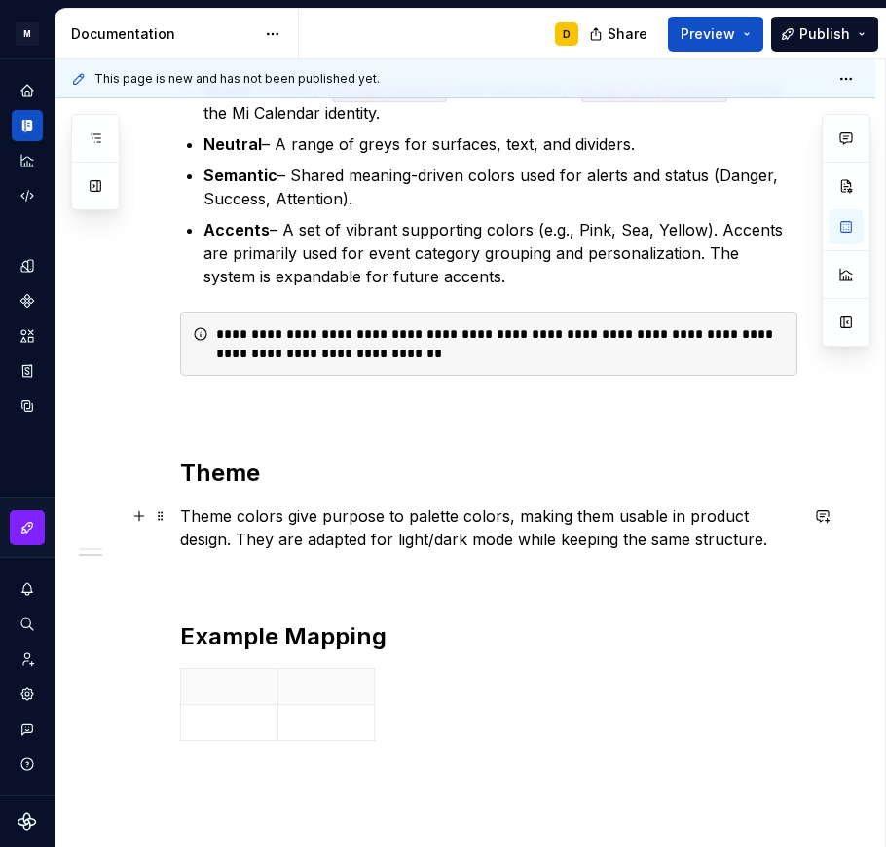
scroll to position [924, 0]
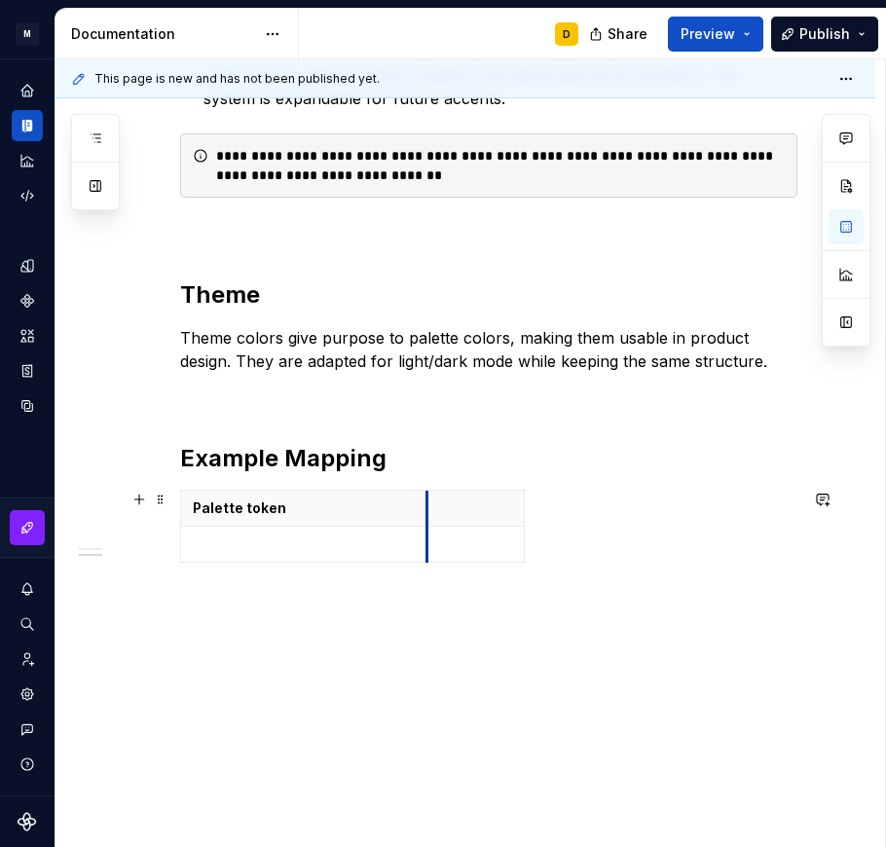
drag, startPoint x: 278, startPoint y: 514, endPoint x: 428, endPoint y: 510, distance: 149.9
click at [428, 510] on th at bounding box center [475, 508] width 97 height 36
click at [295, 550] on p at bounding box center [304, 543] width 222 height 19
click at [463, 552] on p at bounding box center [475, 543] width 73 height 19
drag, startPoint x: 523, startPoint y: 548, endPoint x: 651, endPoint y: 548, distance: 128.5
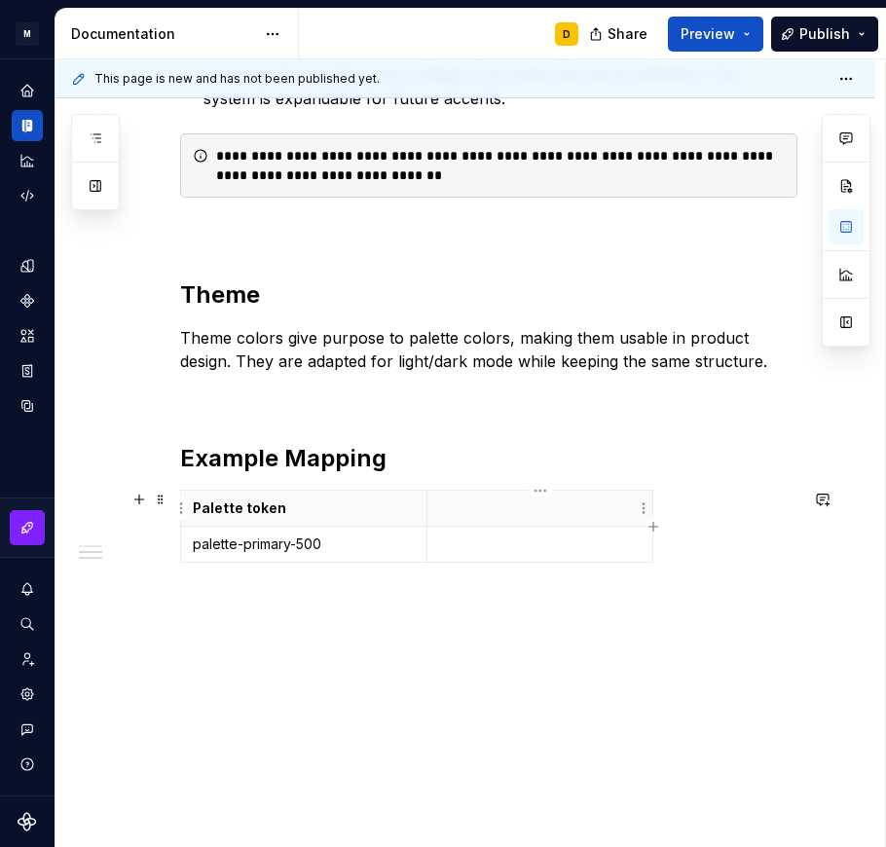
click at [543, 506] on p at bounding box center [539, 507] width 201 height 19
click at [511, 545] on p at bounding box center [539, 543] width 201 height 19
click at [655, 524] on icon "button" at bounding box center [653, 527] width 16 height 16
drag, startPoint x: 688, startPoint y: 508, endPoint x: 829, endPoint y: 498, distance: 141.4
click at [797, 498] on div "The Mi color system is structured into two layers: Palette – Foundation swatche…" at bounding box center [488, 62] width 617 height 1064
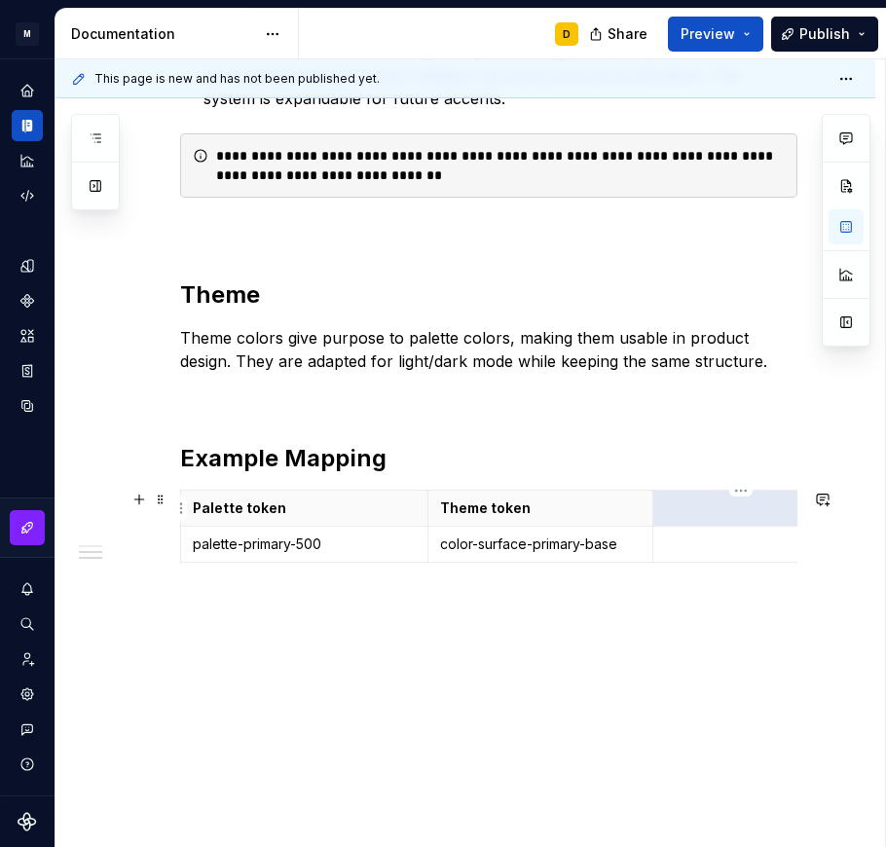
click at [672, 523] on th at bounding box center [741, 508] width 176 height 36
click at [673, 546] on p at bounding box center [741, 543] width 152 height 19
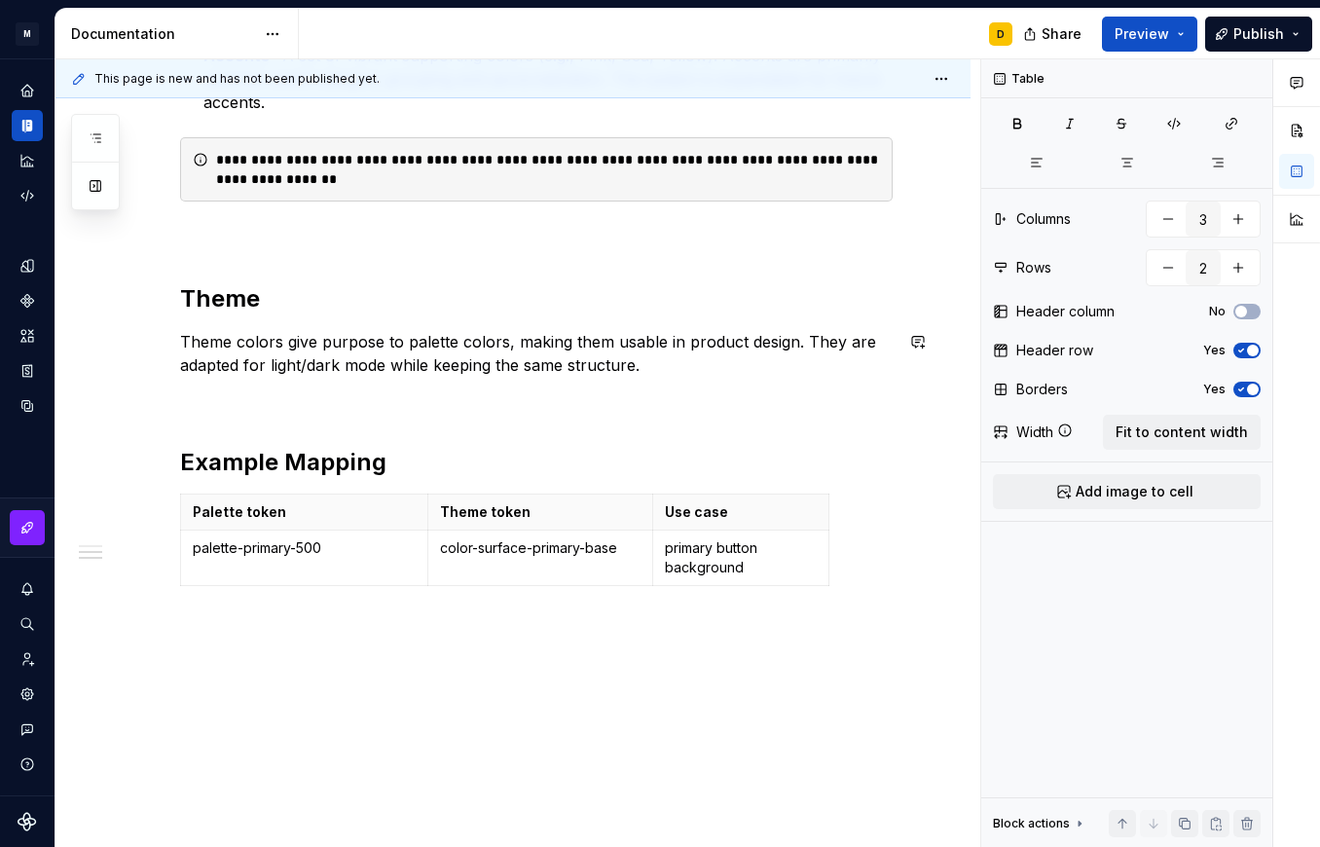
scroll to position [896, 0]
click at [1256, 67] on button "button" at bounding box center [1252, 78] width 27 height 27
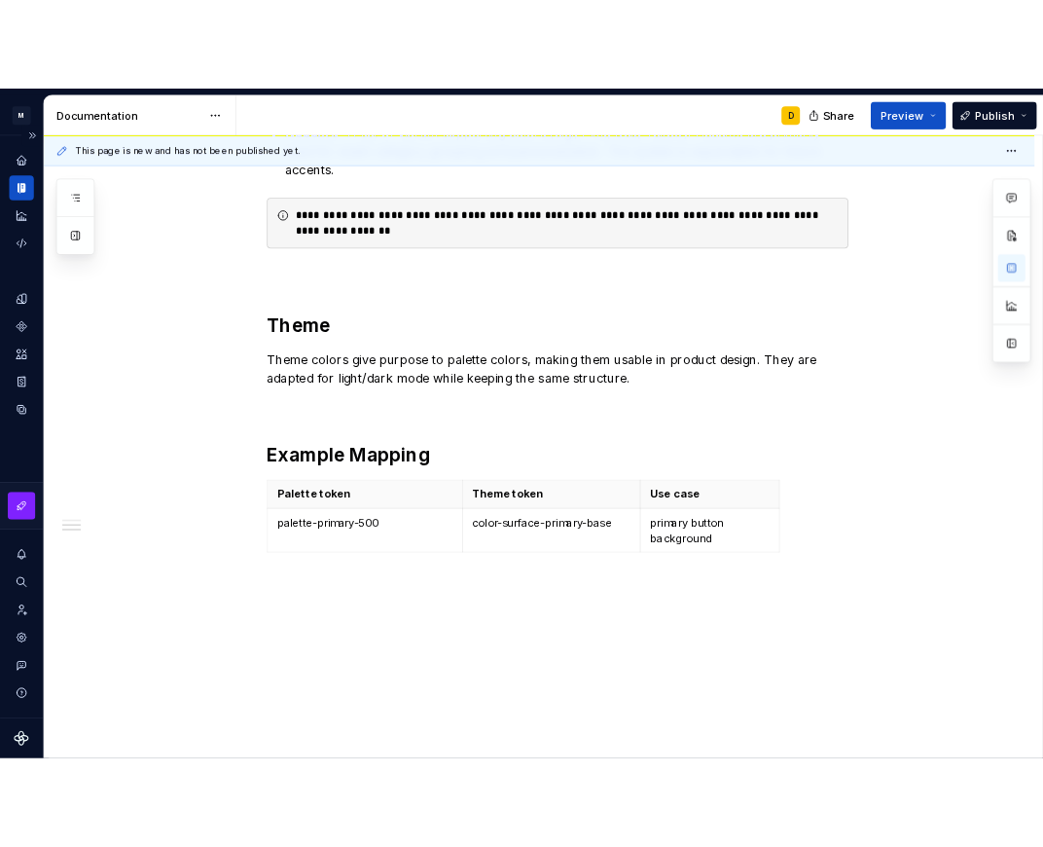
scroll to position [873, 0]
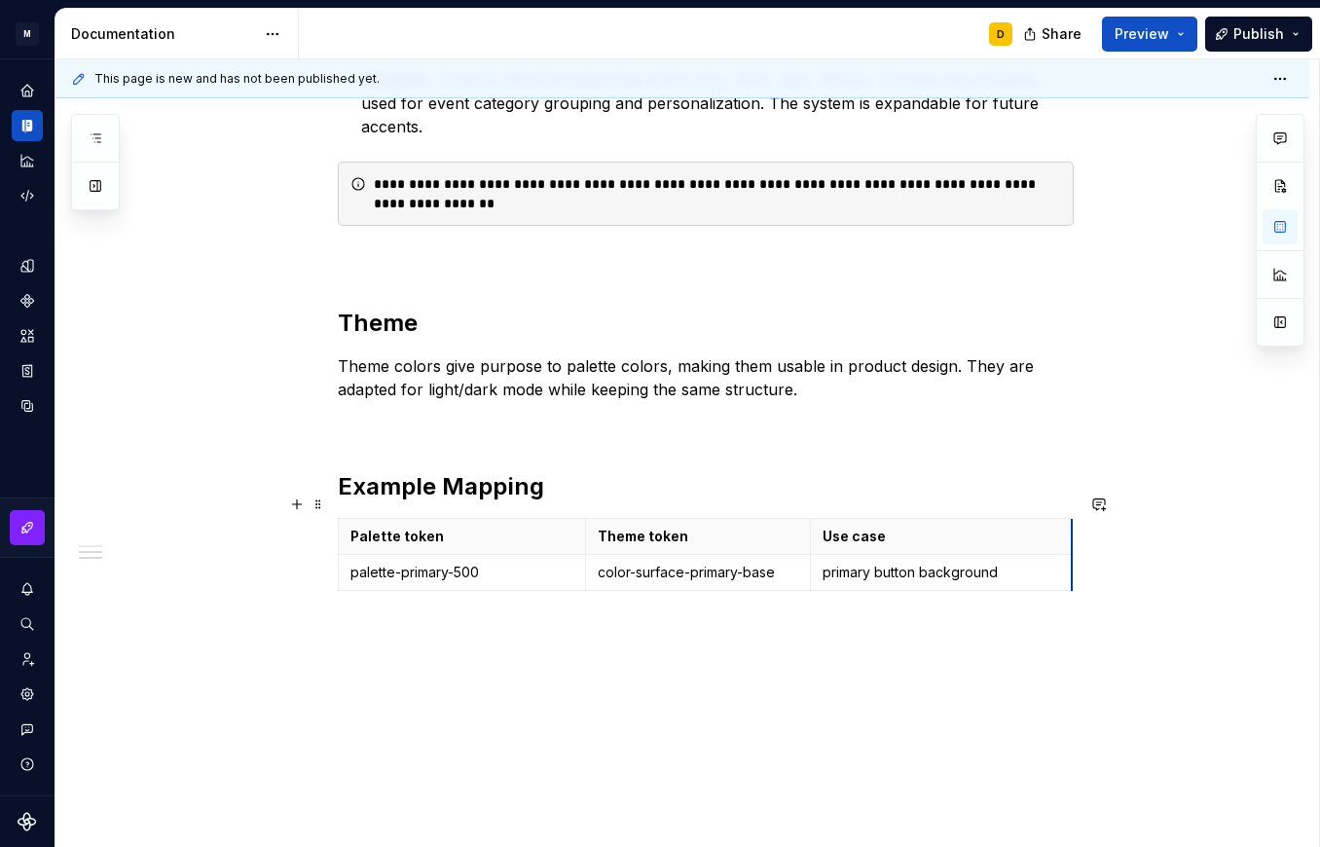
drag, startPoint x: 984, startPoint y: 548, endPoint x: 1069, endPoint y: 552, distance: 85.7
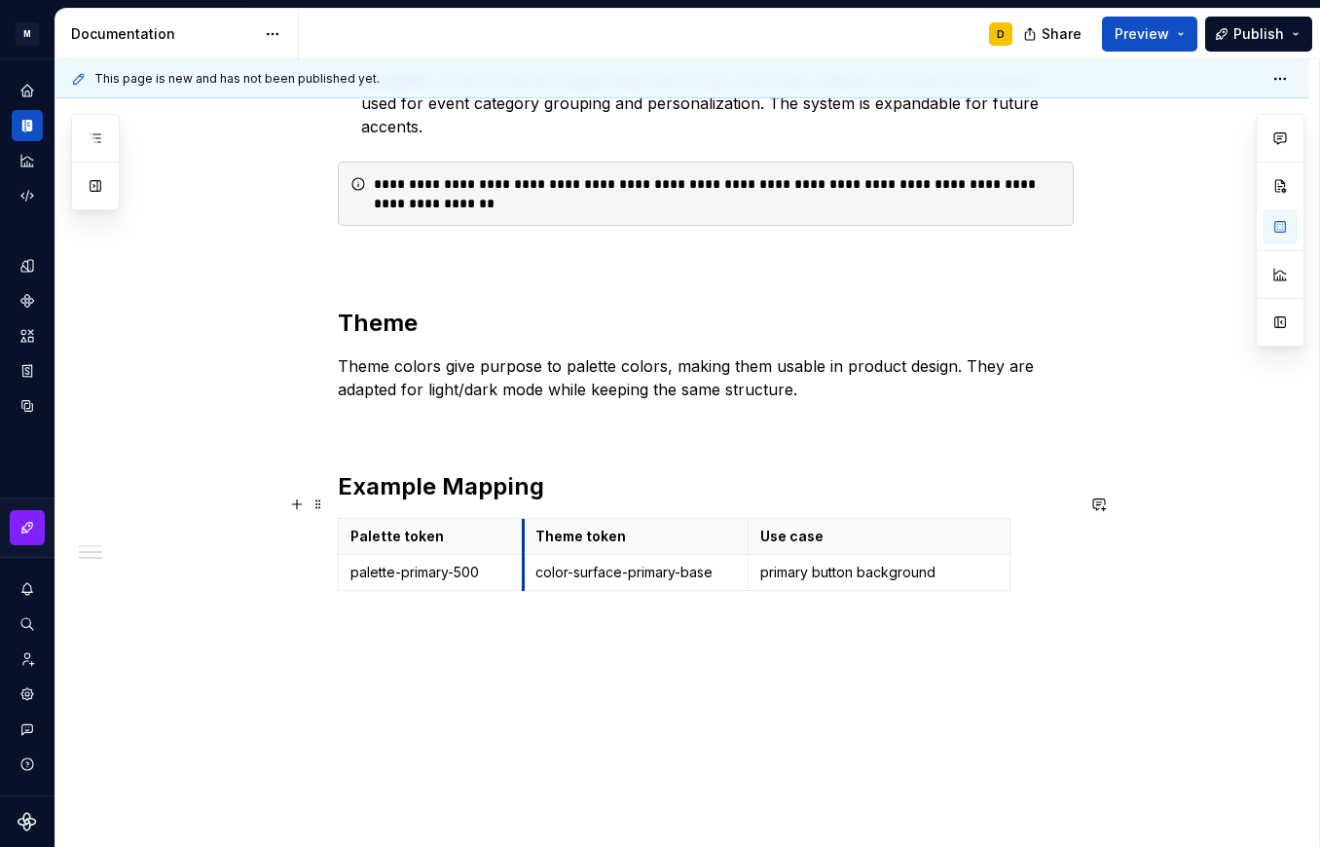
drag, startPoint x: 584, startPoint y: 512, endPoint x: 522, endPoint y: 512, distance: 62.3
drag, startPoint x: 749, startPoint y: 518, endPoint x: 778, endPoint y: 513, distance: 28.6
click at [778, 519] on th "Use case" at bounding box center [908, 537] width 262 height 36
drag, startPoint x: 1036, startPoint y: 512, endPoint x: 1063, endPoint y: 513, distance: 26.3
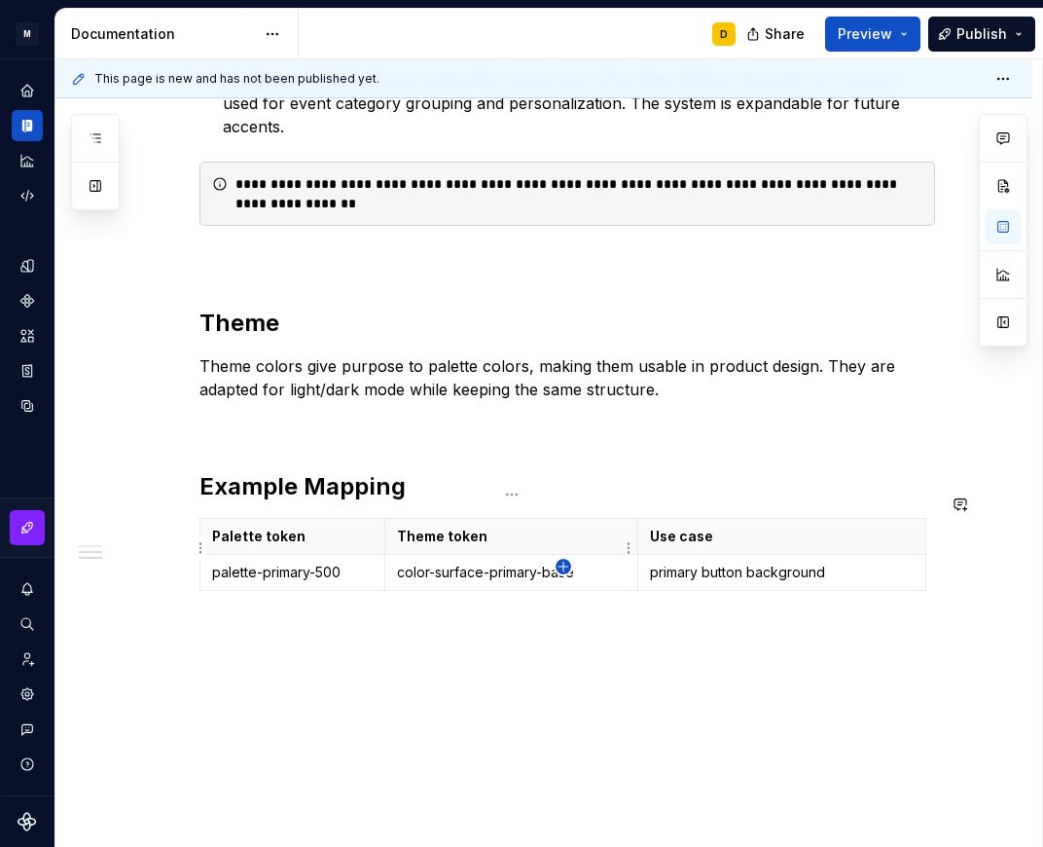
click at [563, 563] on icon "button" at bounding box center [563, 566] width 9 height 9
click at [291, 598] on p at bounding box center [292, 607] width 161 height 19
click at [249, 598] on p at bounding box center [292, 607] width 161 height 19
click at [491, 598] on p at bounding box center [512, 607] width 230 height 19
click at [777, 600] on td at bounding box center [782, 609] width 288 height 36
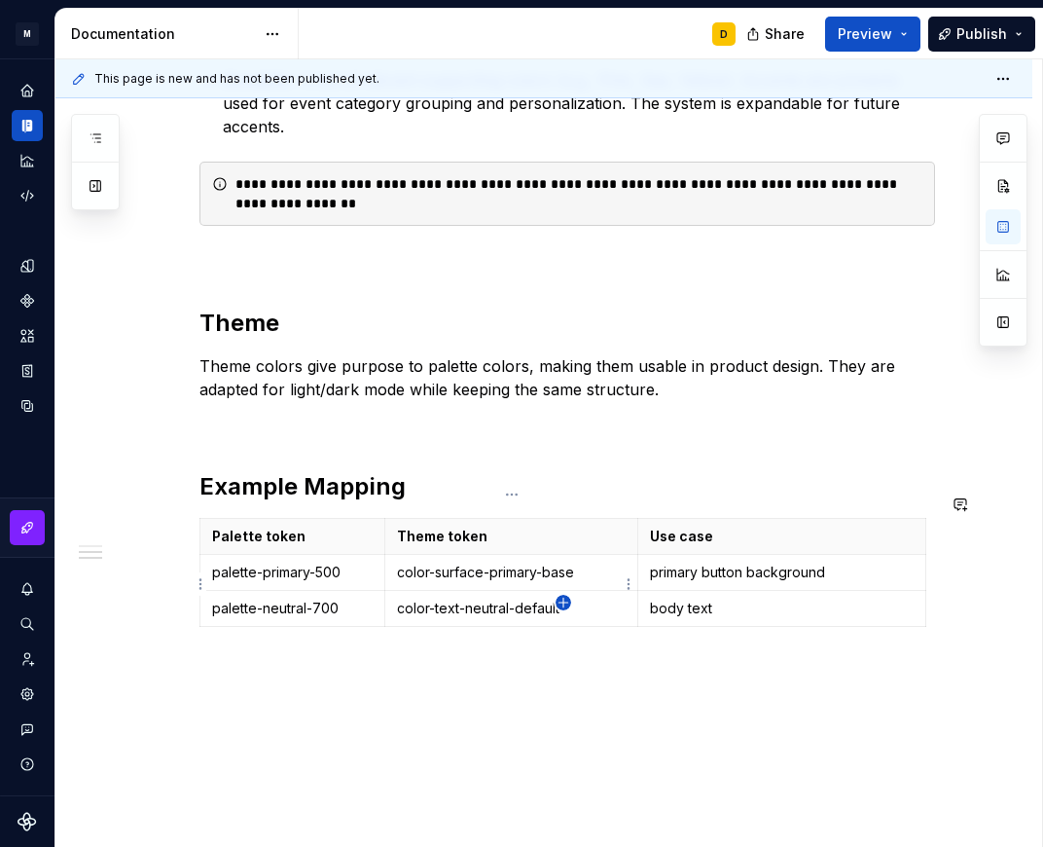
click at [564, 604] on icon "button" at bounding box center [564, 603] width 16 height 16
click at [235, 634] on p at bounding box center [292, 643] width 161 height 19
click at [423, 634] on p at bounding box center [512, 643] width 230 height 19
click at [722, 634] on p at bounding box center [782, 643] width 264 height 19
click at [541, 744] on div "The Mi color system is structured into two layers: Palette – Foundation swatche…" at bounding box center [543, 229] width 977 height 1436
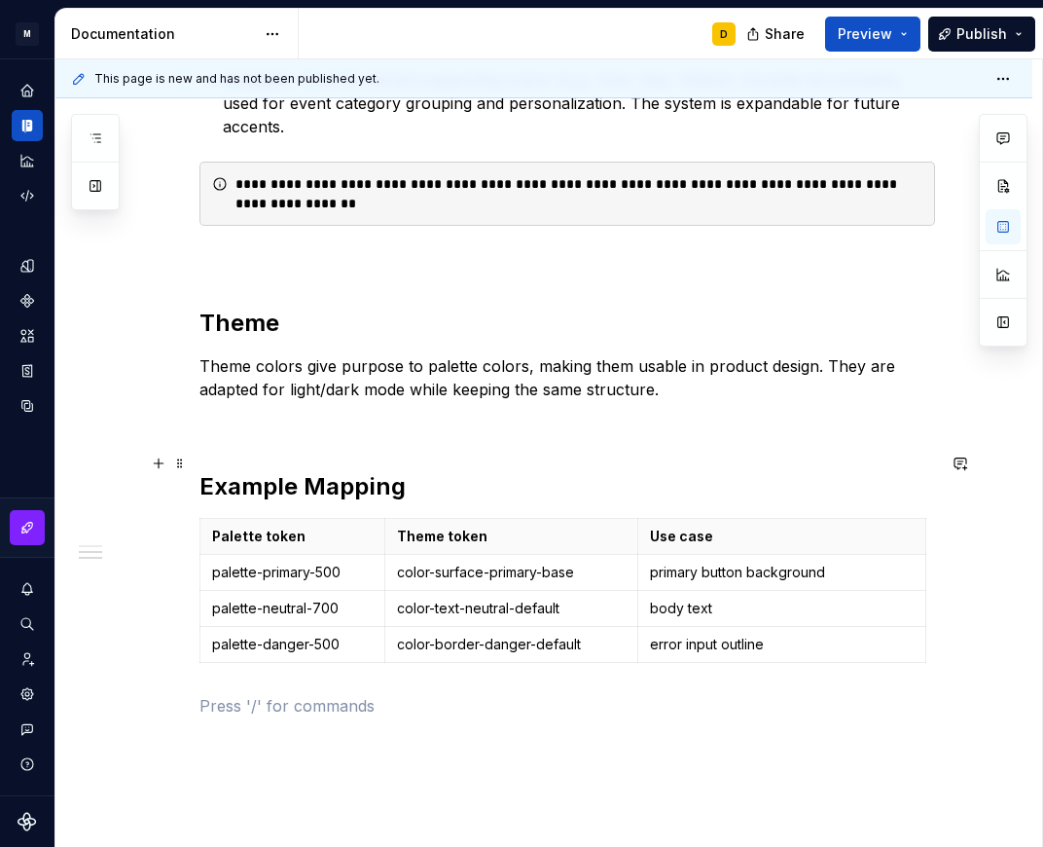
click at [618, 471] on h2 "Example Mapping" at bounding box center [567, 486] width 736 height 31
click at [581, 562] on p "color-surface-primary-base" at bounding box center [512, 571] width 230 height 19
click at [517, 598] on p "color-text-neutral-default" at bounding box center [512, 607] width 230 height 19
click at [531, 634] on p "color-border-danger-default" at bounding box center [512, 643] width 230 height 19
click at [545, 694] on p at bounding box center [567, 705] width 736 height 23
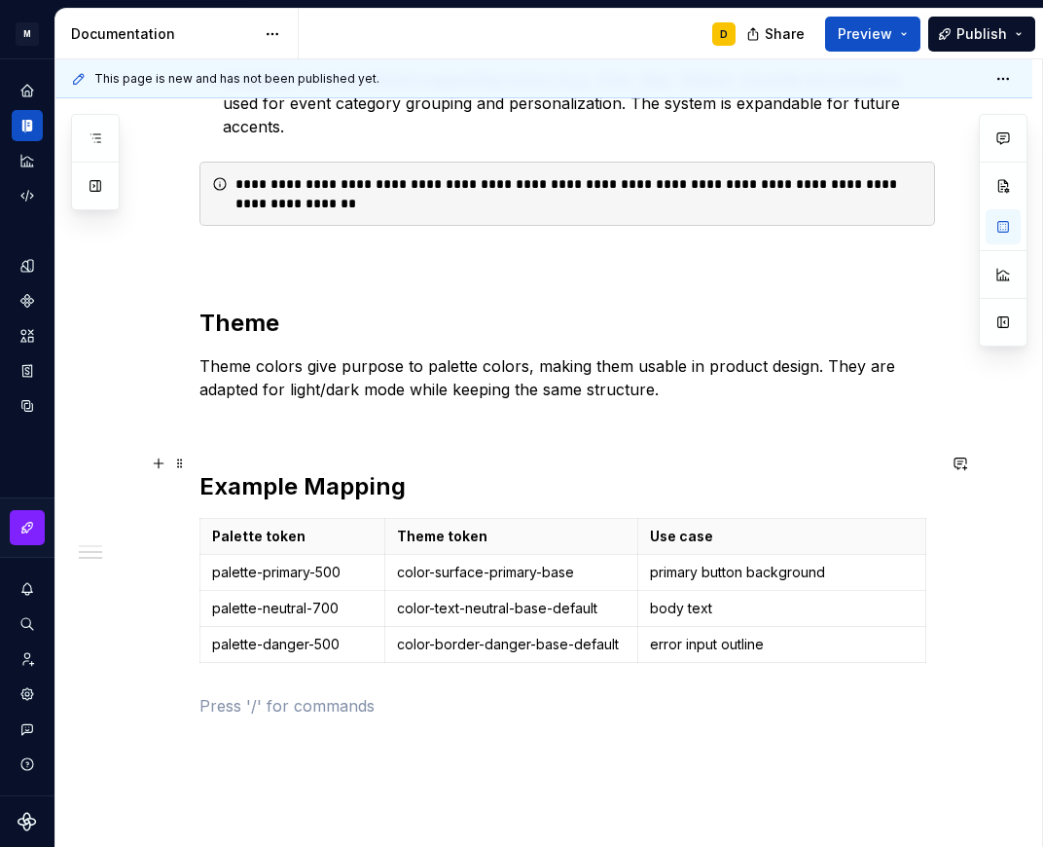
click at [526, 471] on h2 "Example Mapping" at bounding box center [567, 486] width 736 height 31
click at [543, 598] on p "color-text-neutral-base-default" at bounding box center [512, 607] width 230 height 19
click at [562, 634] on p "color-border-danger-base-default" at bounding box center [512, 643] width 230 height 19
click at [460, 707] on div "The Mi color system is structured into two layers: Palette – Foundation swatche…" at bounding box center [567, 149] width 736 height 1182
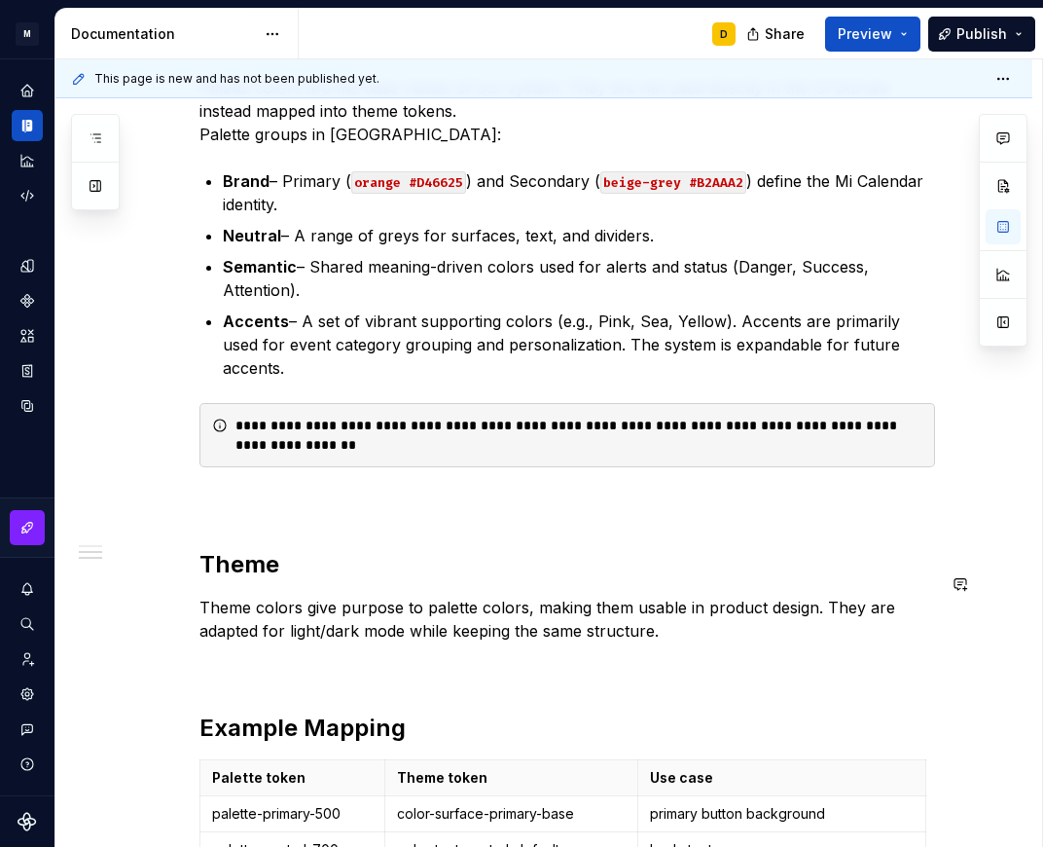
scroll to position [997, 0]
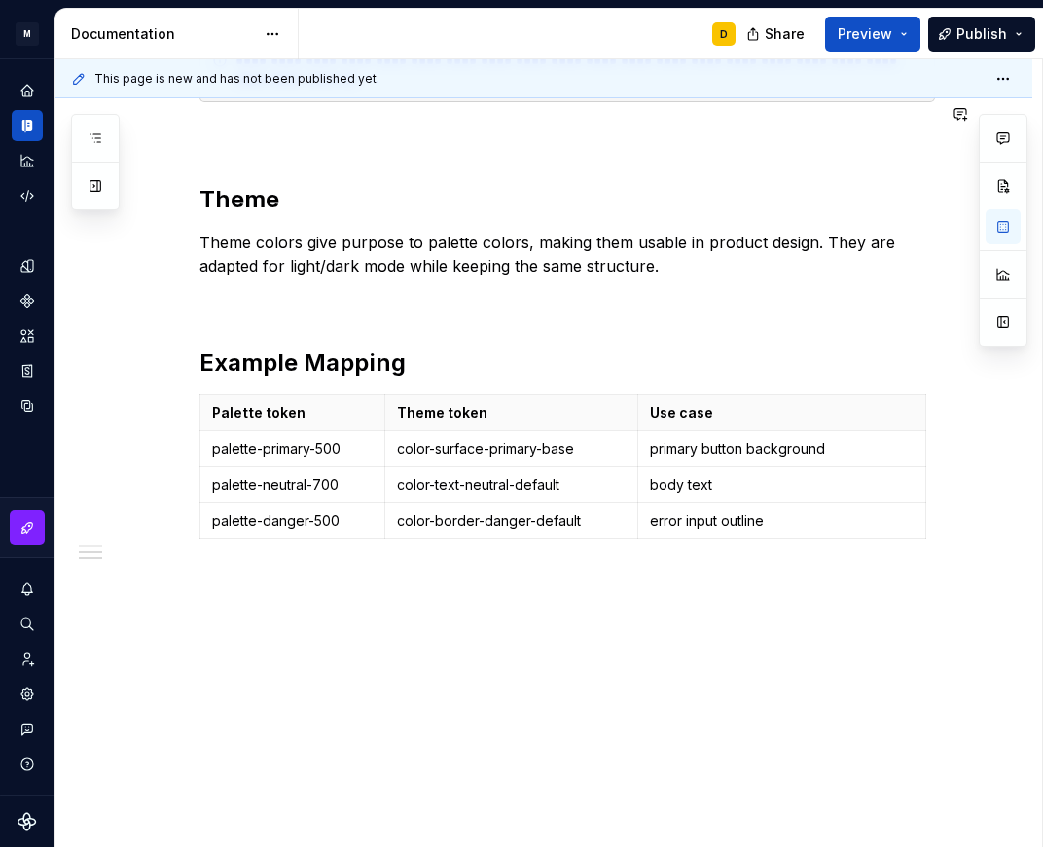
type textarea "*"
